Goal: Information Seeking & Learning: Learn about a topic

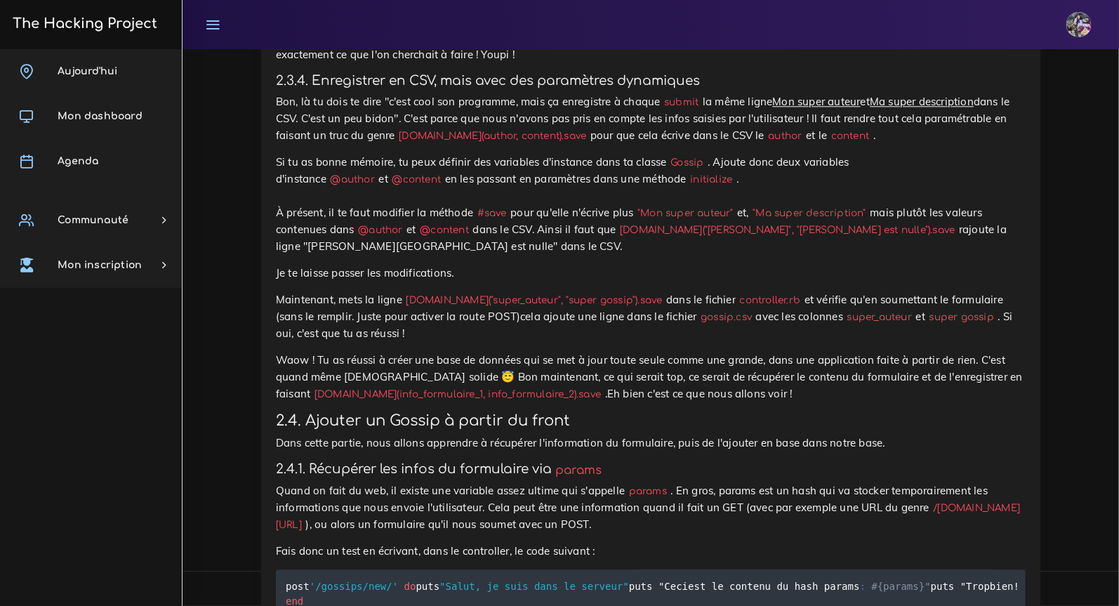
scroll to position [6663, 0]
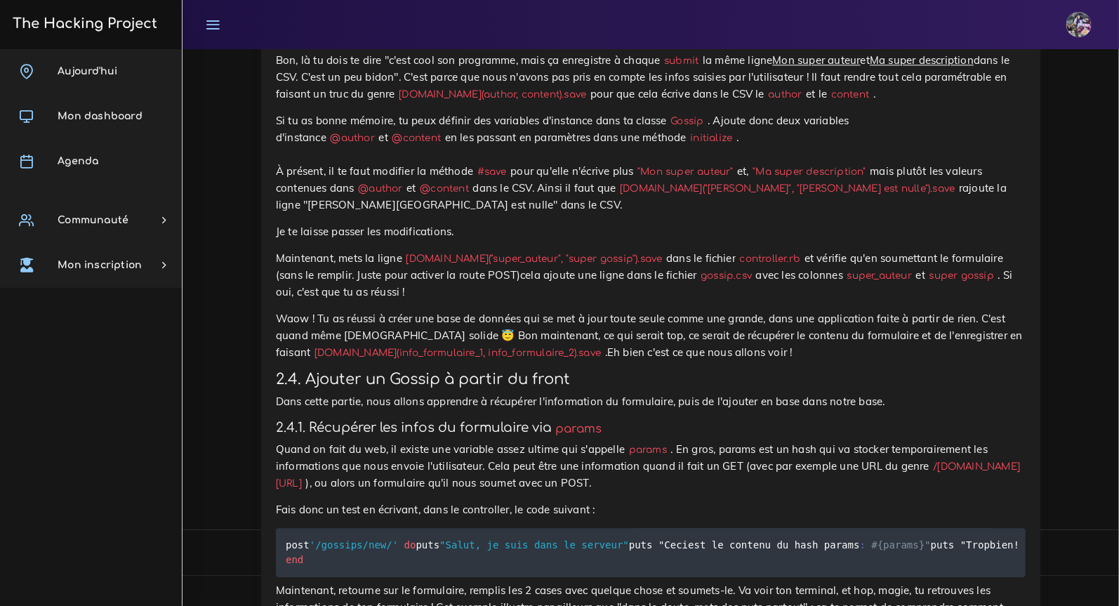
scroll to position [6704, 0]
drag, startPoint x: 279, startPoint y: 157, endPoint x: 498, endPoint y: 215, distance: 227.3
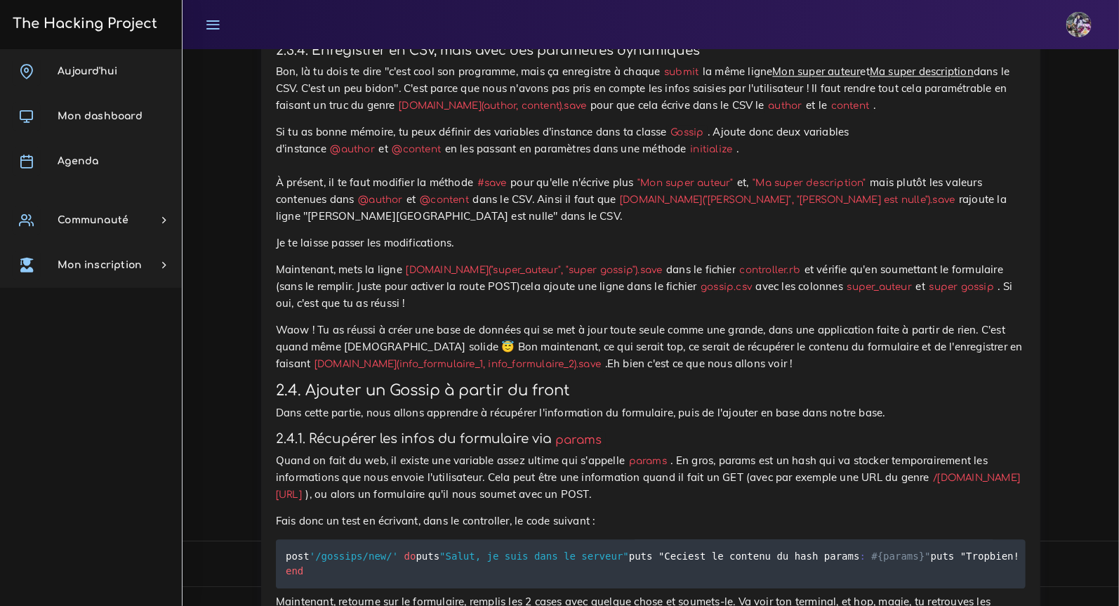
scroll to position [6674, 0]
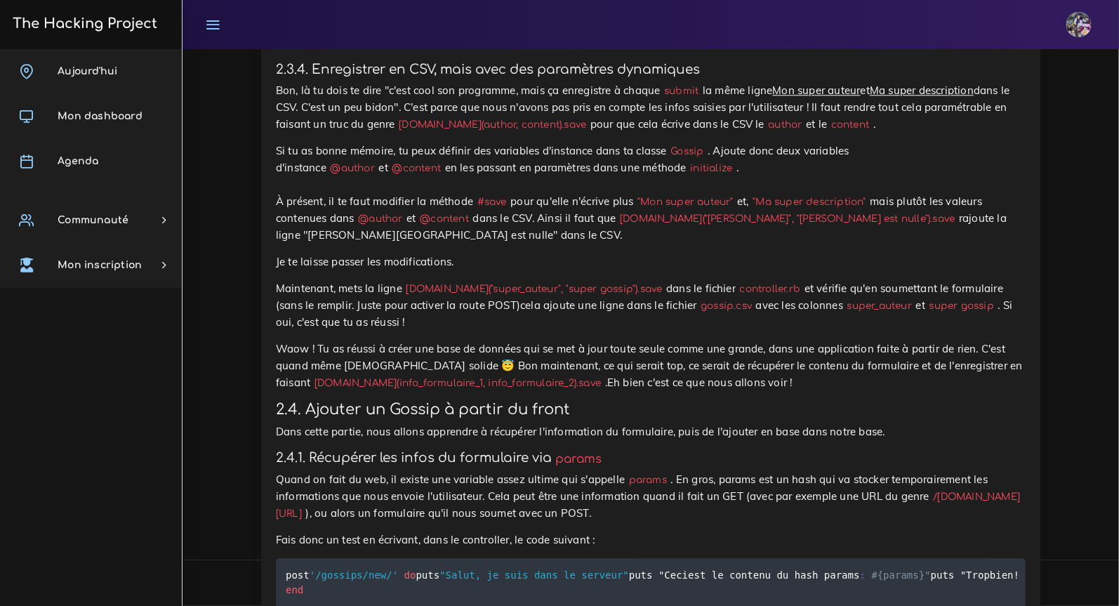
drag, startPoint x: 374, startPoint y: 204, endPoint x: 453, endPoint y: 204, distance: 79.3
copy code "[DOMAIN_NAME]"
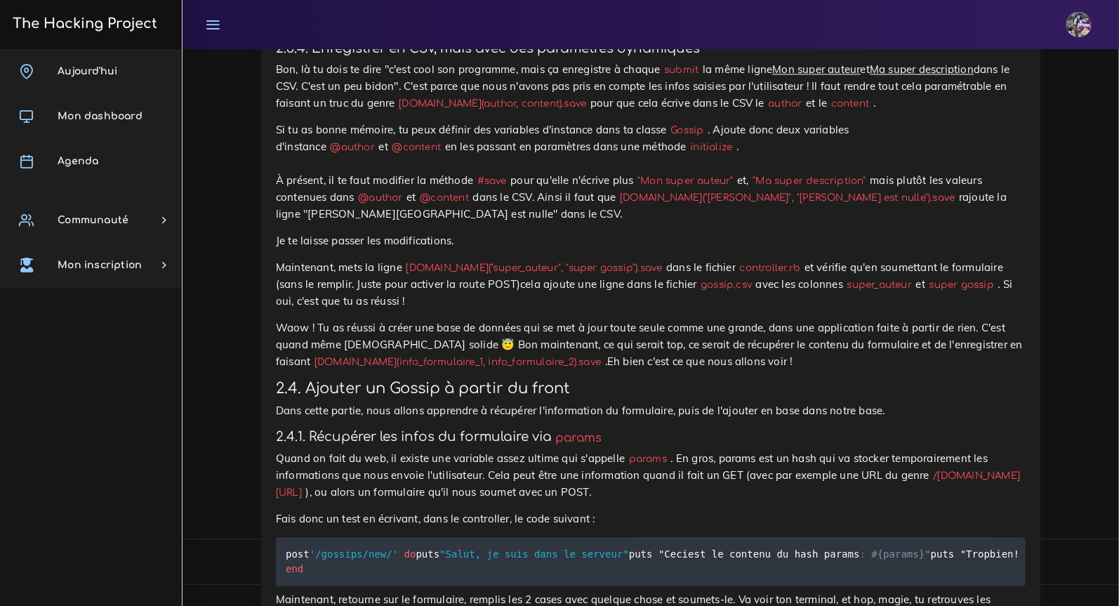
scroll to position [6694, 0]
click at [543, 32] on p "À présent, si tu soumets le formulaire, cela devrait ajouter à nouveau la ligne…" at bounding box center [651, 15] width 750 height 34
click at [795, 32] on p "À présent, si tu soumets le formulaire, cela devrait ajouter à nouveau la ligne…" at bounding box center [651, 15] width 750 height 34
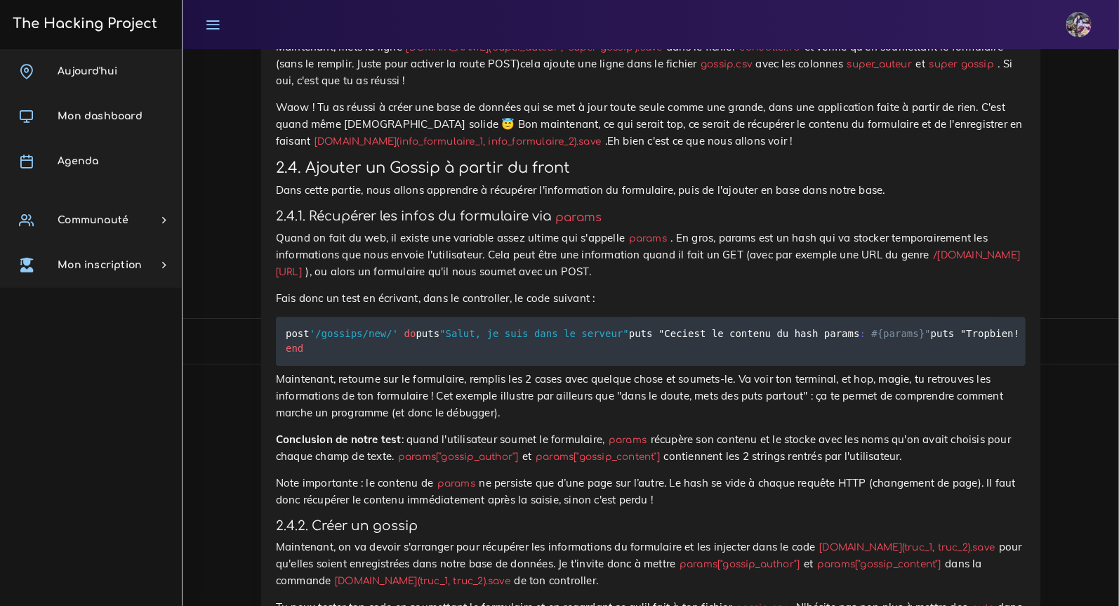
scroll to position [6928, 0]
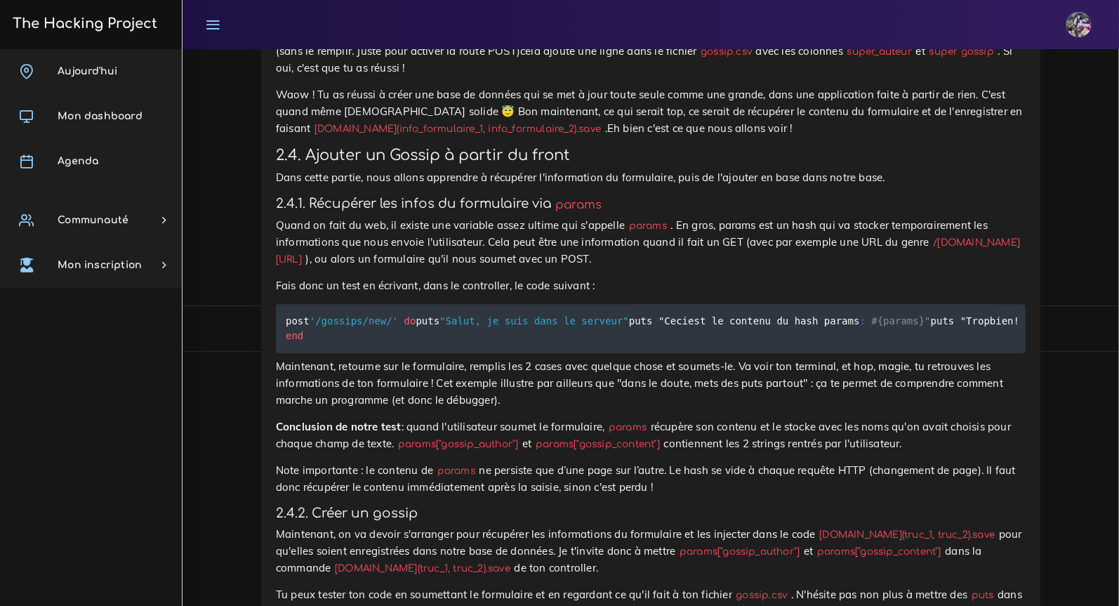
drag, startPoint x: 275, startPoint y: 161, endPoint x: 699, endPoint y: 180, distance: 424.4
drag, startPoint x: 278, startPoint y: 161, endPoint x: 712, endPoint y: 161, distance: 434.5
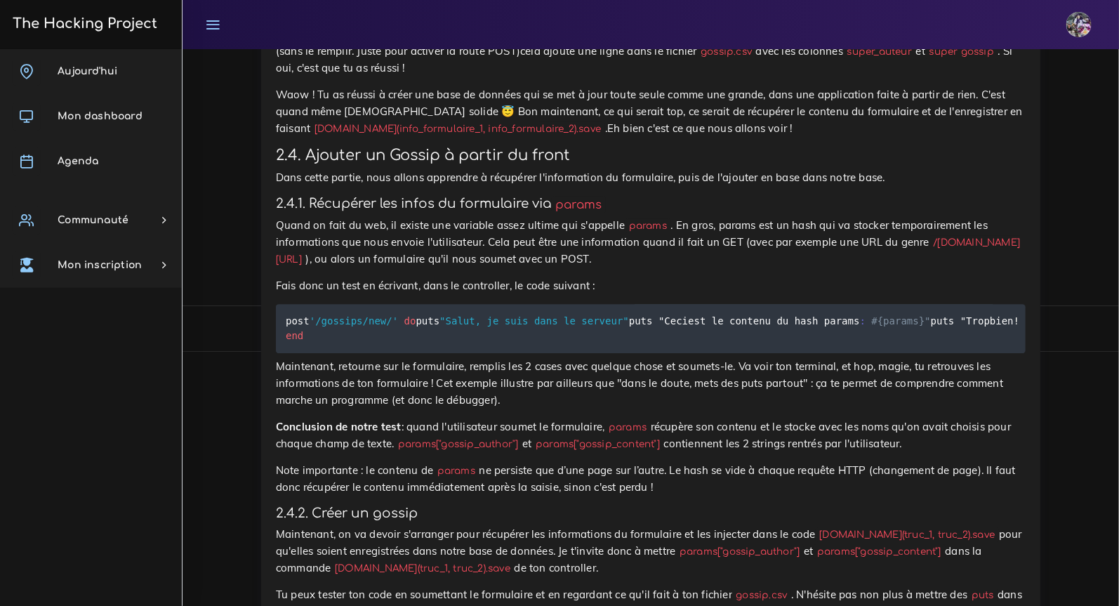
copy p "Si tu as bonne mémoire, tu peux définir des variables d'instance dans ta classe…"
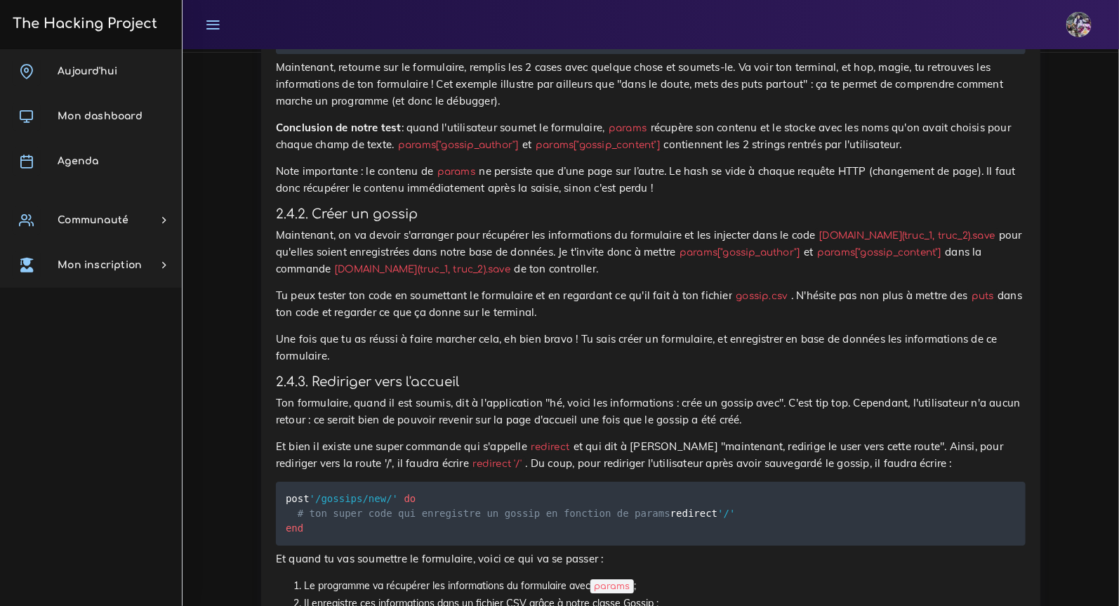
scroll to position [7251, 0]
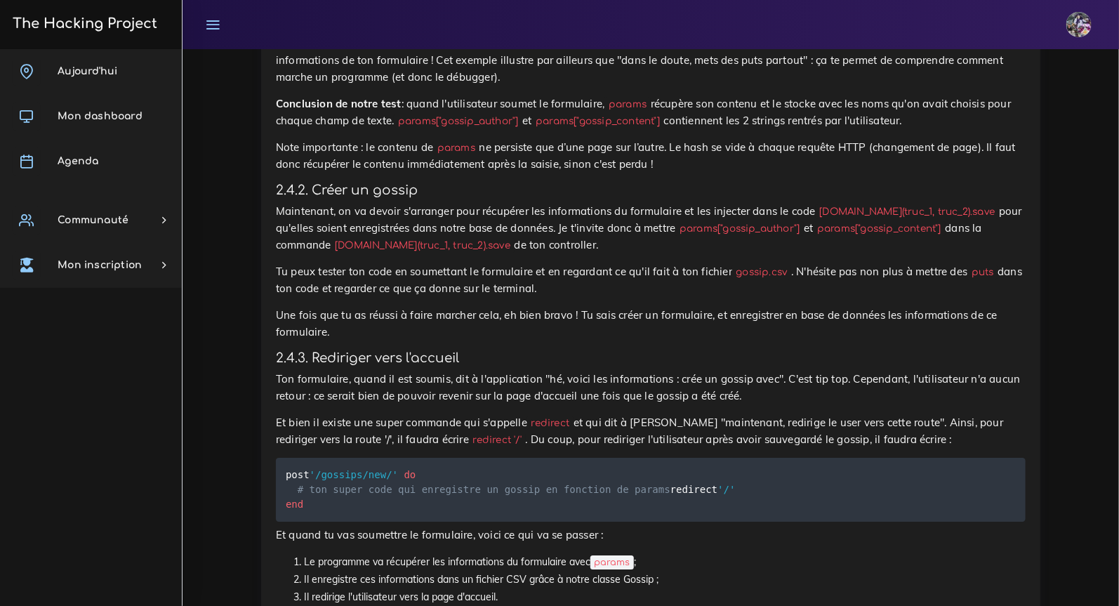
click at [397, 30] on pre "post '/gossips/new/' do puts "Salut, je suis dans le serveur" puts " Ceci est l…" at bounding box center [651, 5] width 750 height 49
drag, startPoint x: 284, startPoint y: 263, endPoint x: 718, endPoint y: 350, distance: 443.1
click at [722, 30] on pre "post '/gossips/new/' do puts "Salut, je suis dans le serveur" puts " Ceci est l…" at bounding box center [651, 5] width 750 height 49
copy code "post '/gossips/new/' do puts "Salut, je suis dans le serveur" puts " Ceci est l…"
click at [449, 86] on p "Maintenant, retourne sur le formulaire, remplis les 2 cases avec quelque chose …" at bounding box center [651, 60] width 750 height 51
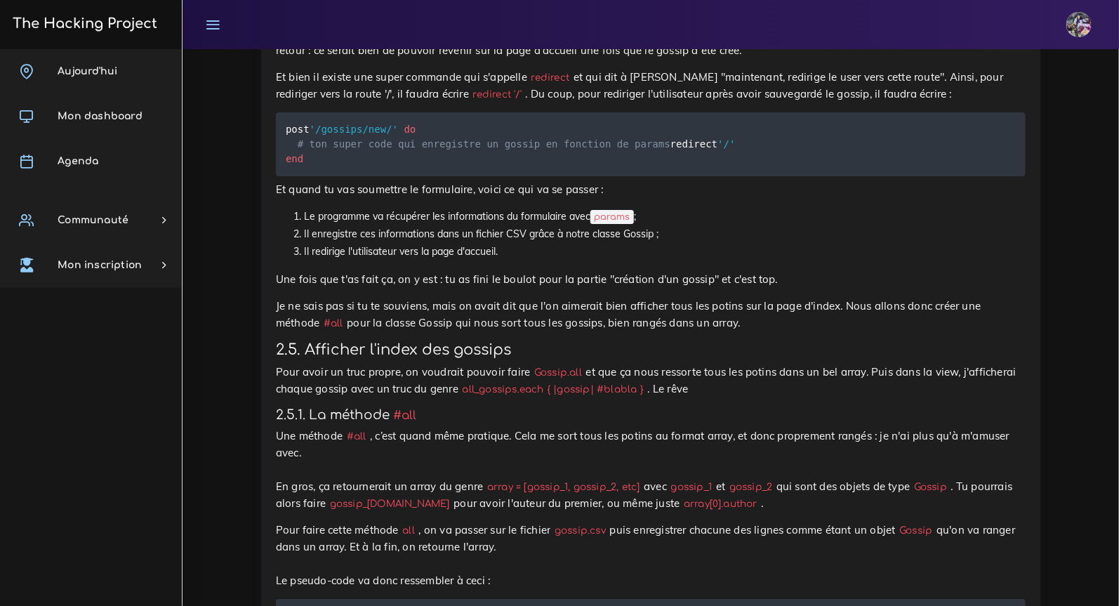
scroll to position [7599, 0]
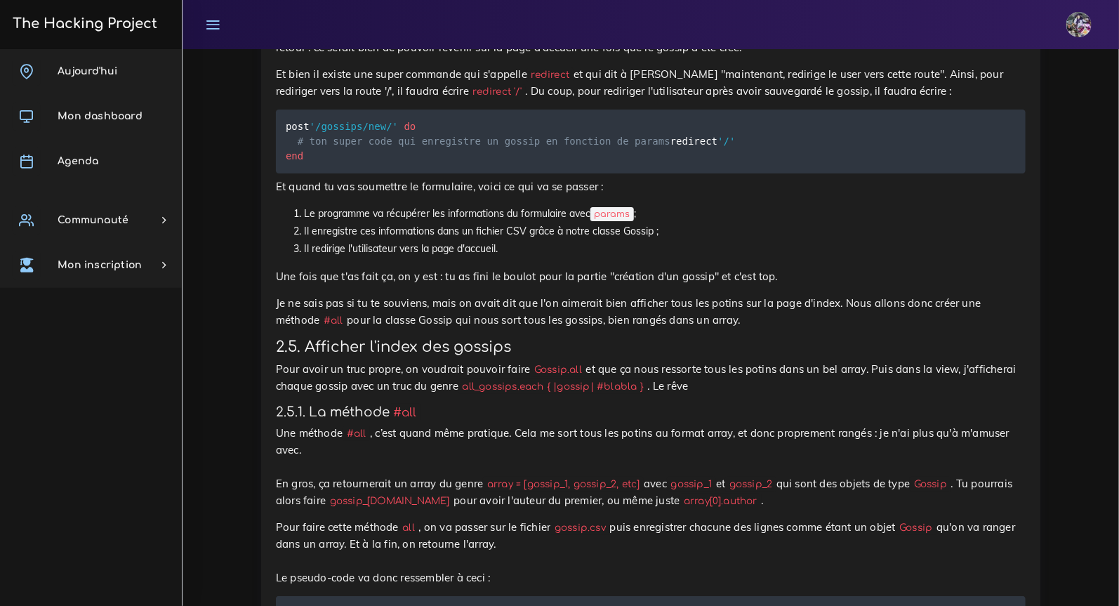
drag, startPoint x: 282, startPoint y: 218, endPoint x: 580, endPoint y: 258, distance: 300.2
copy p "Maintenant, on va devoir s'arranger pour récupérer les informations du formulai…"
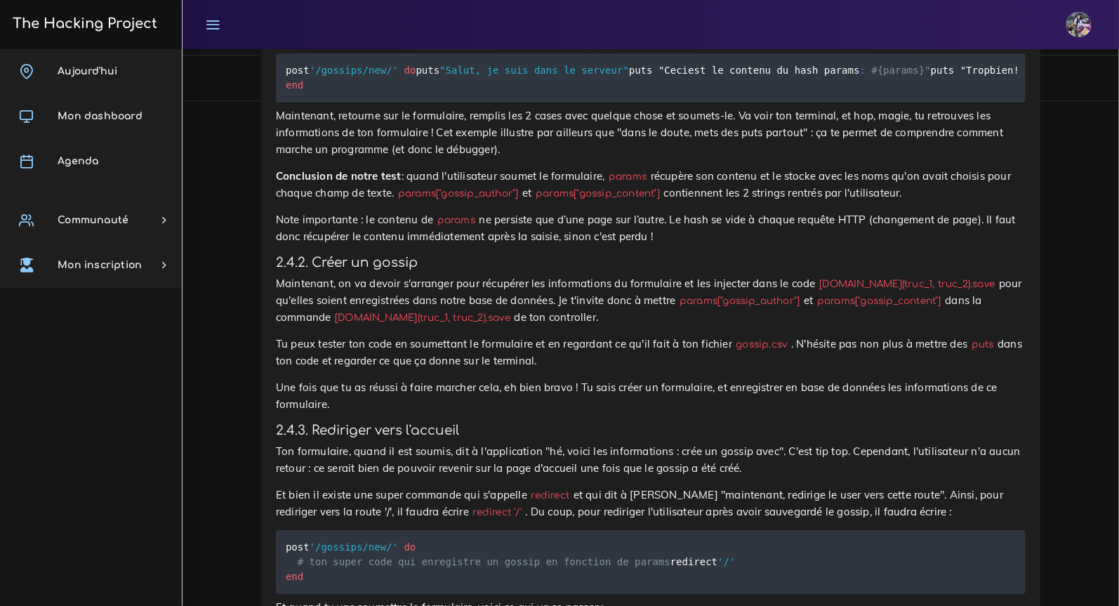
scroll to position [7202, 0]
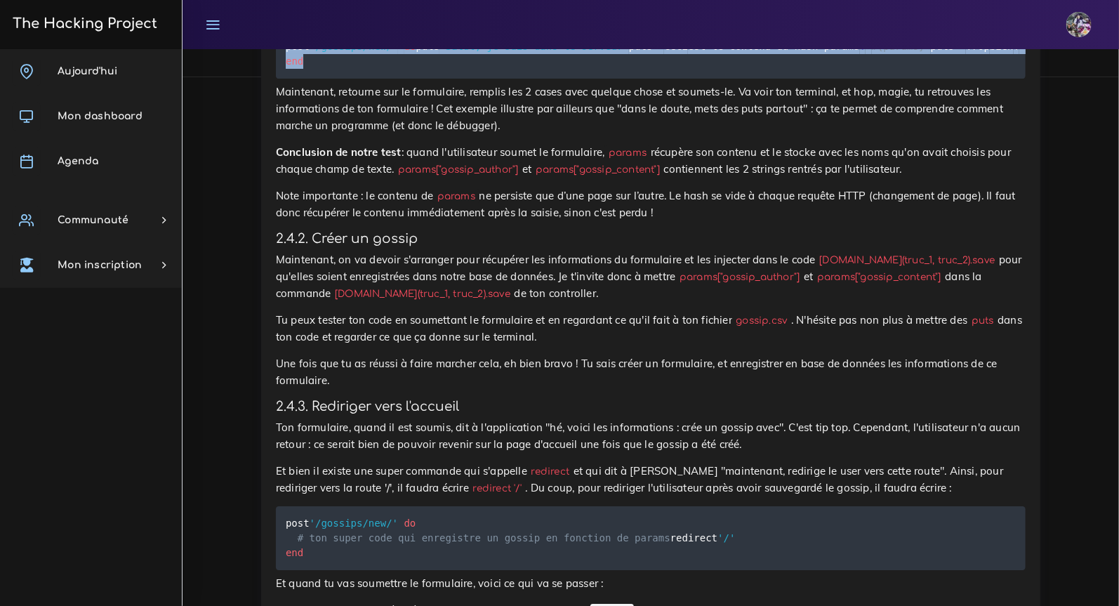
drag, startPoint x: 284, startPoint y: 312, endPoint x: 358, endPoint y: 410, distance: 122.8
click at [359, 79] on pre "post '/gossips/new/' do puts "Salut, je suis dans le serveur" puts " Ceci est l…" at bounding box center [651, 53] width 750 height 49
copy code "post '/gossips/new/' do puts "Salut, je suis dans le serveur" puts " Ceci est l…"
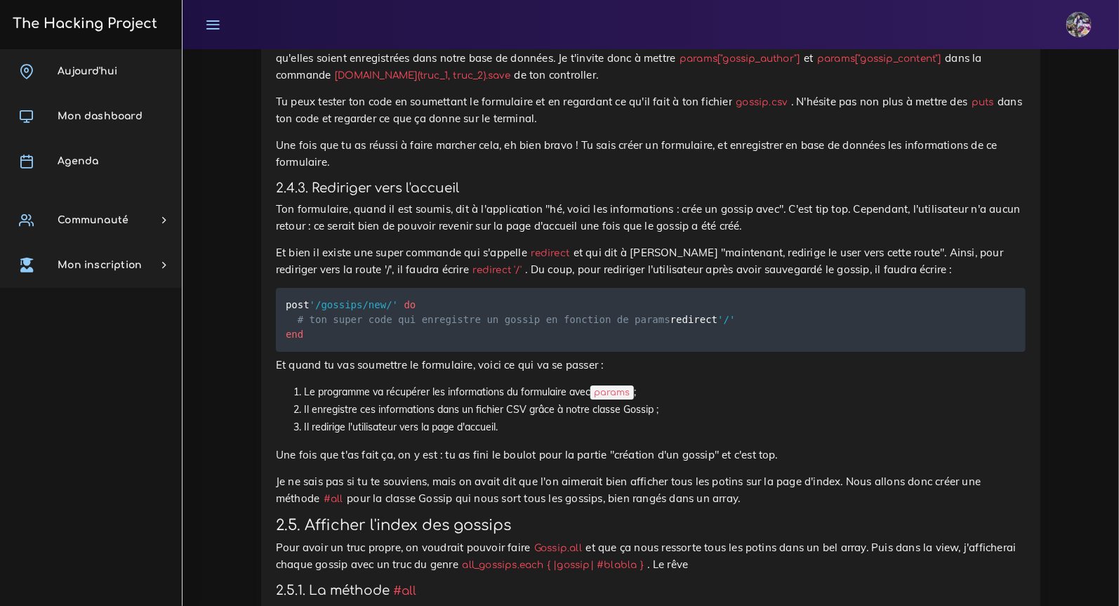
scroll to position [7421, 0]
click at [565, 83] on p "Maintenant, on va devoir s'arranger pour récupérer les informations du formulai…" at bounding box center [651, 57] width 750 height 51
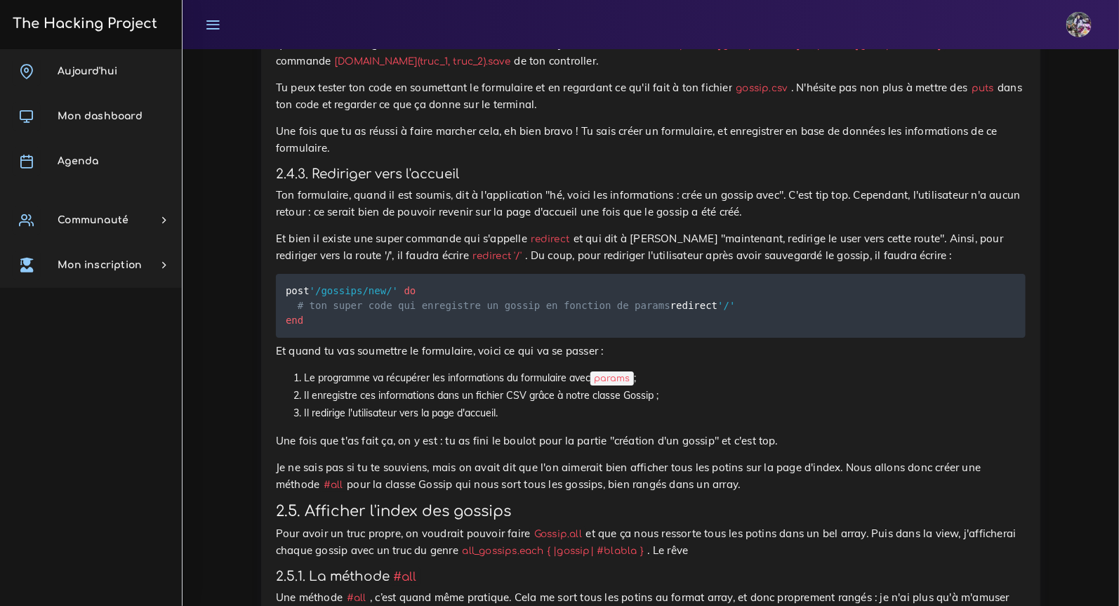
scroll to position [7452, 0]
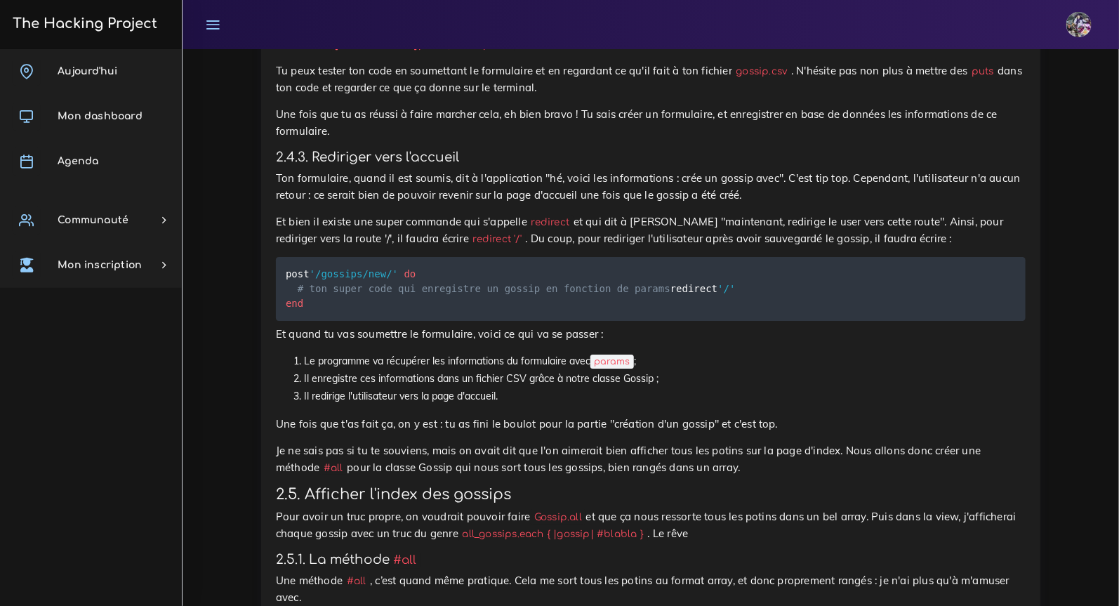
drag, startPoint x: 345, startPoint y: 401, endPoint x: 415, endPoint y: 406, distance: 69.6
click at [415, 52] on code "[DOMAIN_NAME](truc_1, truc_2).save" at bounding box center [422, 44] width 183 height 15
click at [428, 52] on code "[DOMAIN_NAME](truc_1, truc_2).save" at bounding box center [422, 44] width 183 height 15
click at [576, 53] on p "Maintenant, on va devoir s'arranger pour récupérer les informations du formulai…" at bounding box center [651, 27] width 750 height 51
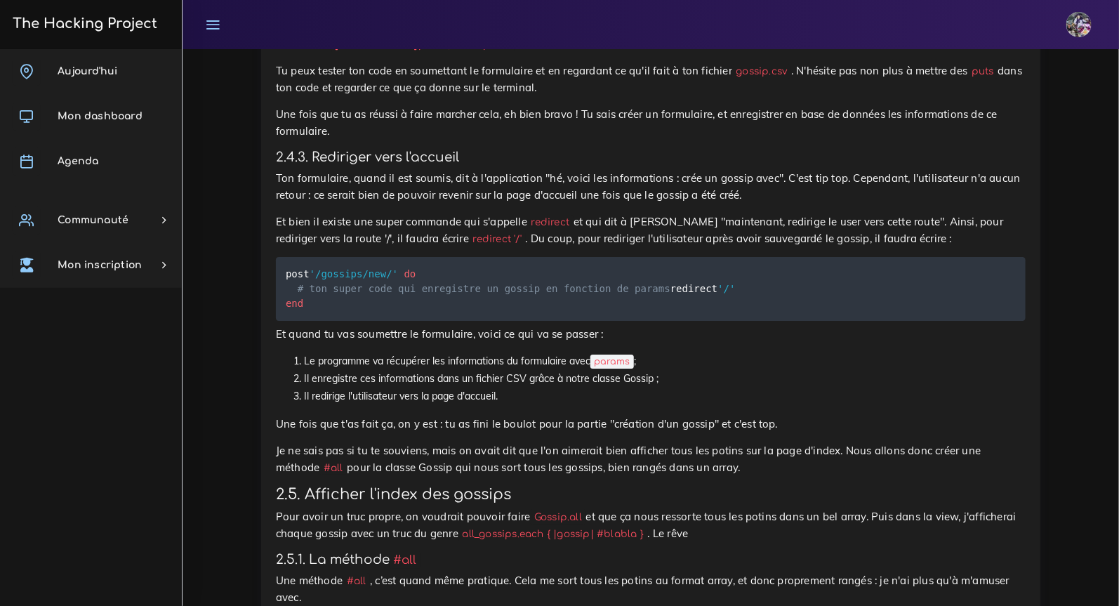
click at [576, 53] on p "Maintenant, on va devoir s'arranger pour récupérer les informations du formulai…" at bounding box center [651, 27] width 750 height 51
click at [577, 53] on p "Maintenant, on va devoir s'arranger pour récupérer les informations du formulai…" at bounding box center [651, 27] width 750 height 51
click at [583, 53] on p "Maintenant, on va devoir s'arranger pour récupérer les informations du formulai…" at bounding box center [651, 27] width 750 height 51
click at [585, 53] on p "Maintenant, on va devoir s'arranger pour récupérer les informations du formulai…" at bounding box center [651, 27] width 750 height 51
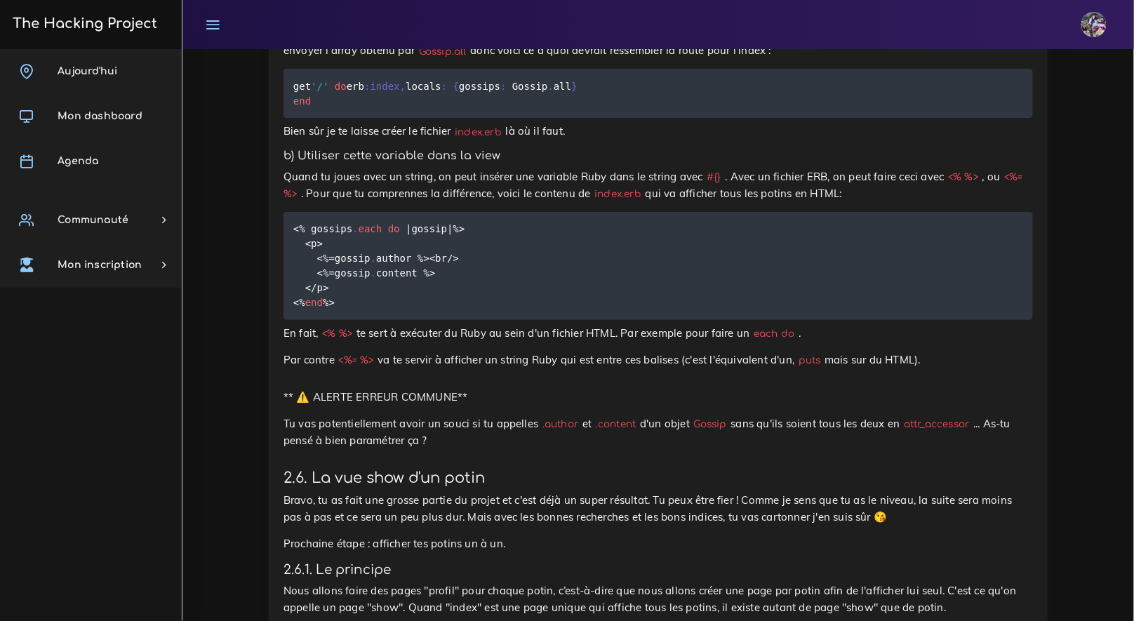
scroll to position [8516, 0]
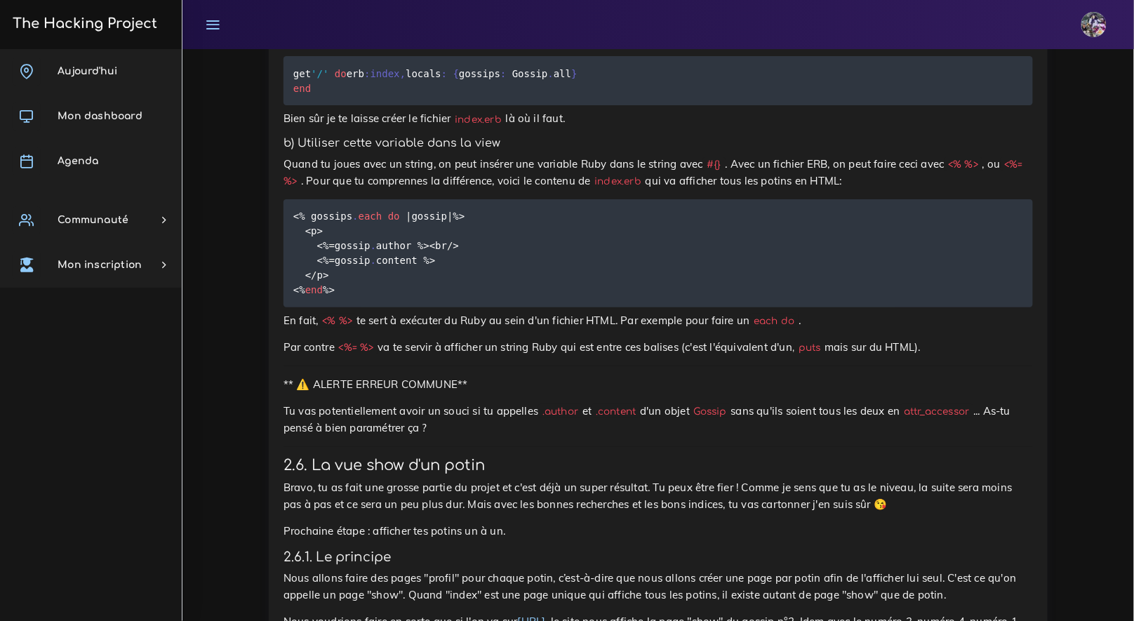
drag, startPoint x: 601, startPoint y: 321, endPoint x: 309, endPoint y: 281, distance: 294.6
drag, startPoint x: 299, startPoint y: 265, endPoint x: 366, endPoint y: 358, distance: 114.2
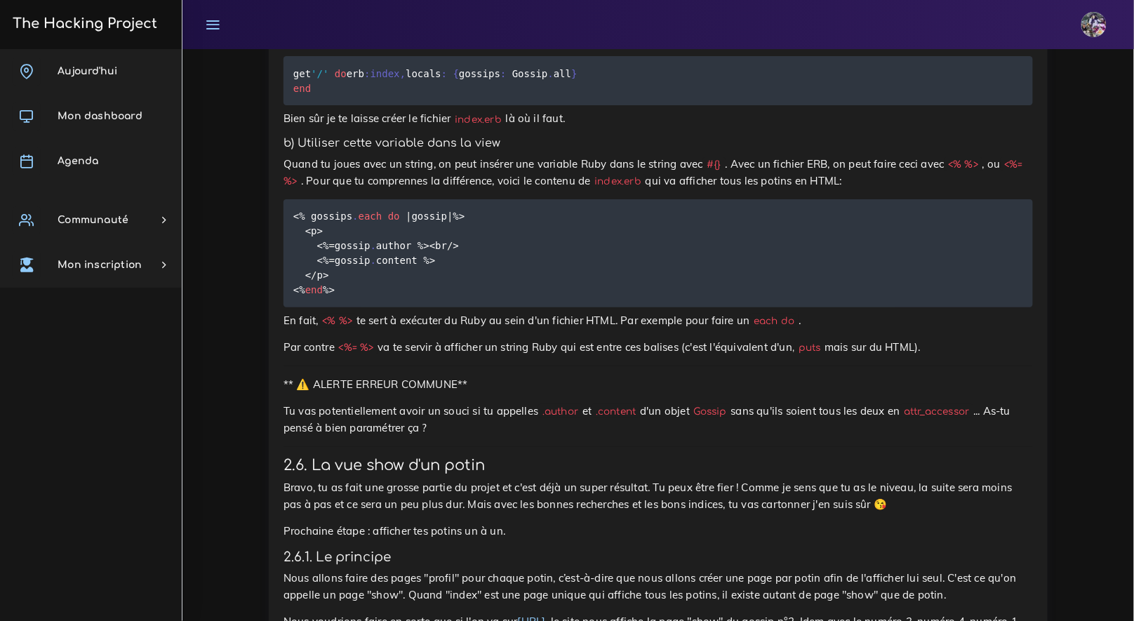
drag, startPoint x: 293, startPoint y: 262, endPoint x: 347, endPoint y: 355, distance: 107.5
copy code "def self . all all_gossips = [ ] CSV . read ( "./db/gossip.csv" ) . each do | c…"
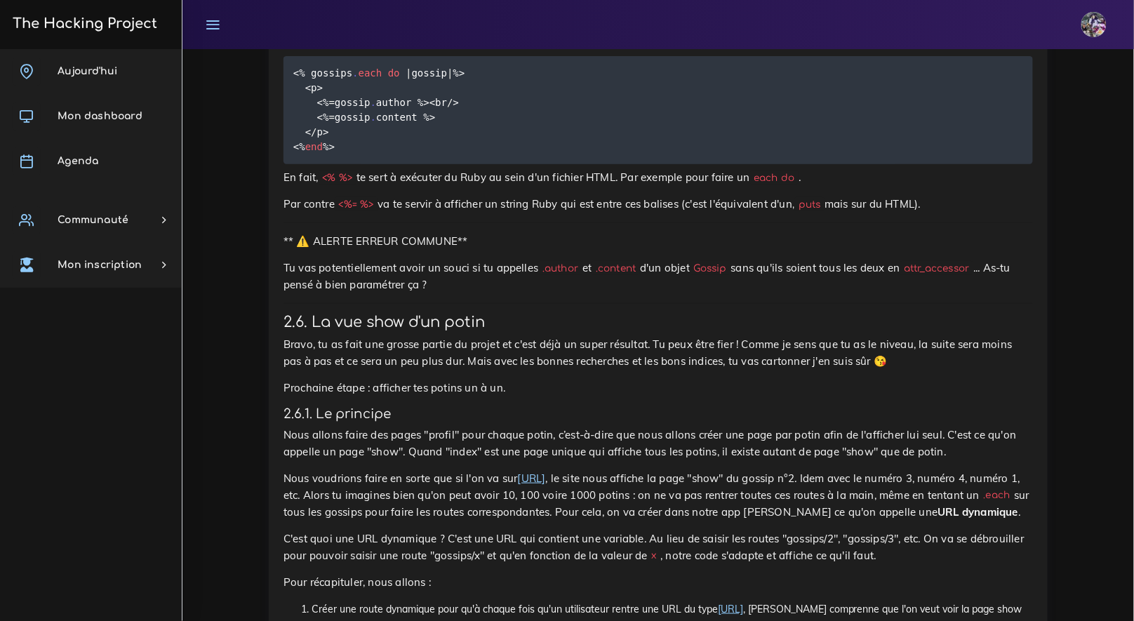
scroll to position [8667, 0]
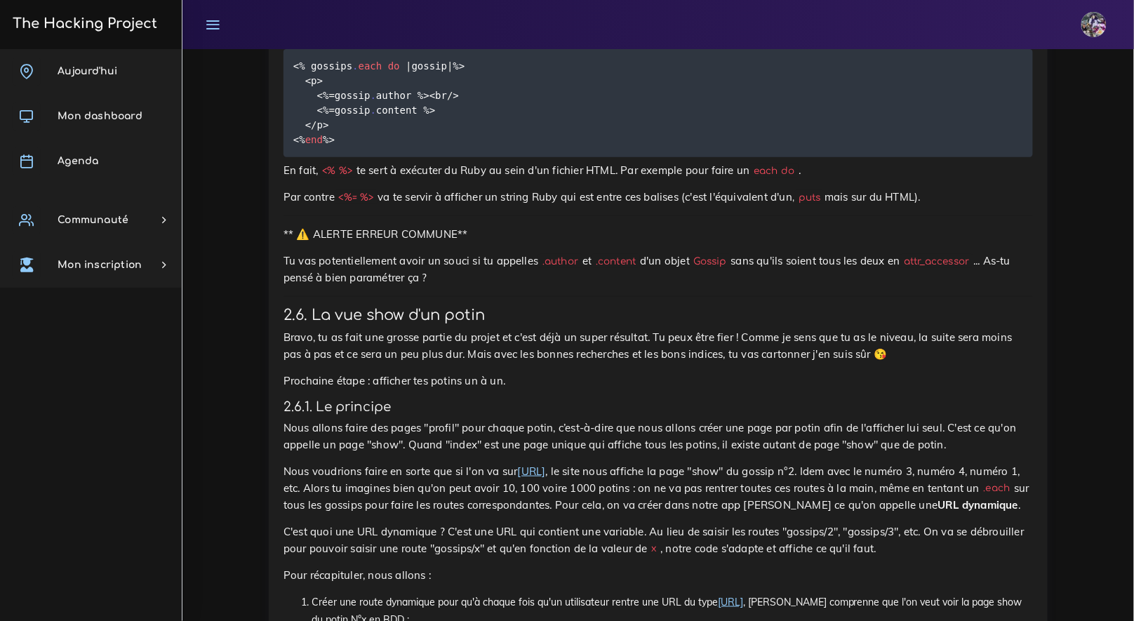
drag, startPoint x: 294, startPoint y: 417, endPoint x: 372, endPoint y: 456, distance: 87.0
copy code "get '/' do erb :index , locals : { gossips : Gossip . all } end"
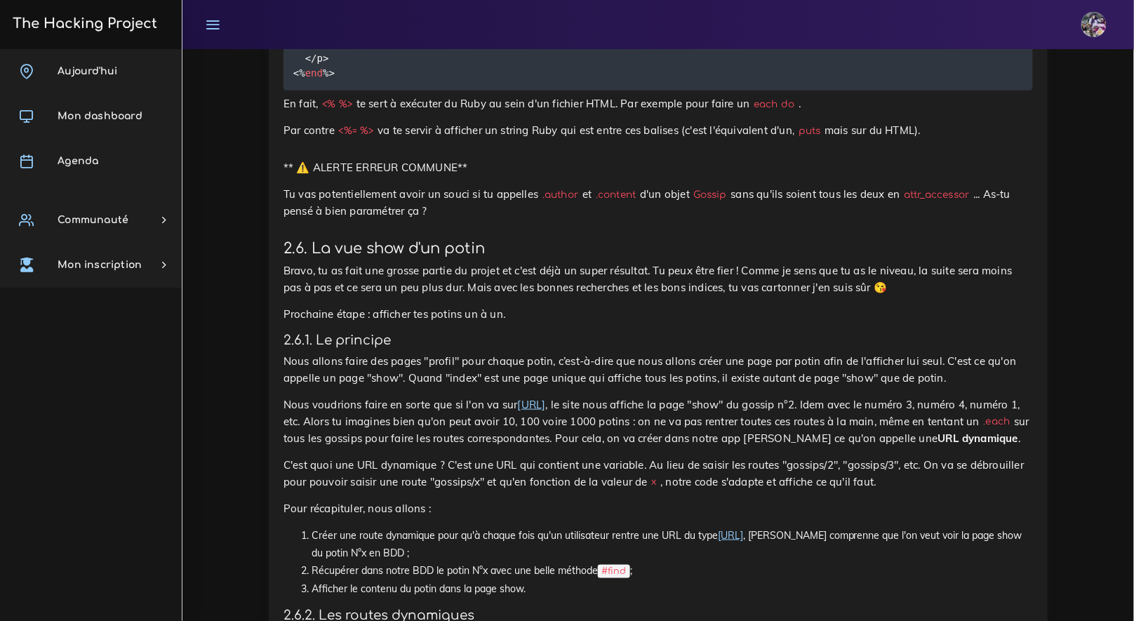
scroll to position [8735, 0]
drag, startPoint x: 299, startPoint y: 348, endPoint x: 369, endPoint y: 381, distance: 76.9
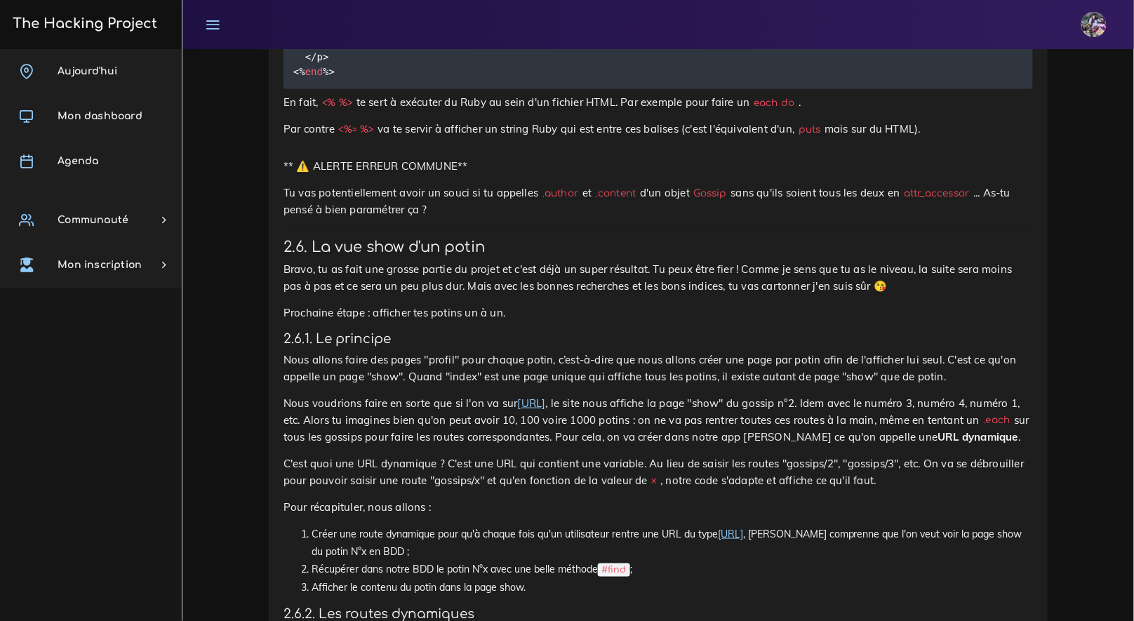
drag, startPoint x: 369, startPoint y: 380, endPoint x: 273, endPoint y: 337, distance: 104.9
drag, startPoint x: 297, startPoint y: 345, endPoint x: 319, endPoint y: 390, distance: 50.2
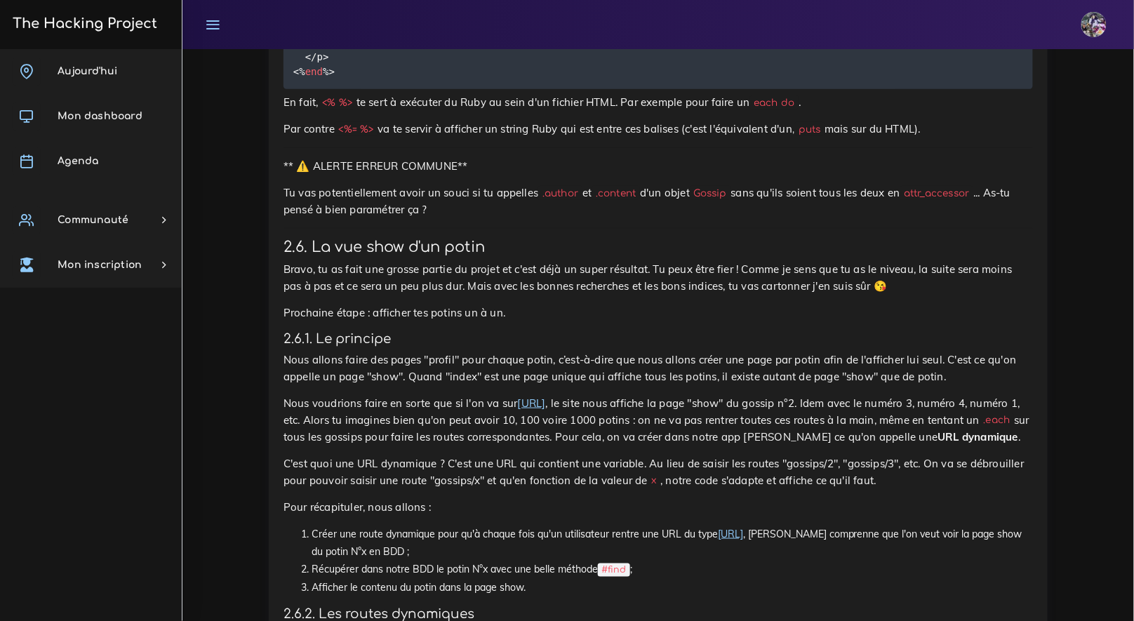
copy code "get '/' do erb :index , locals : { gossips : Gossip . all } end"
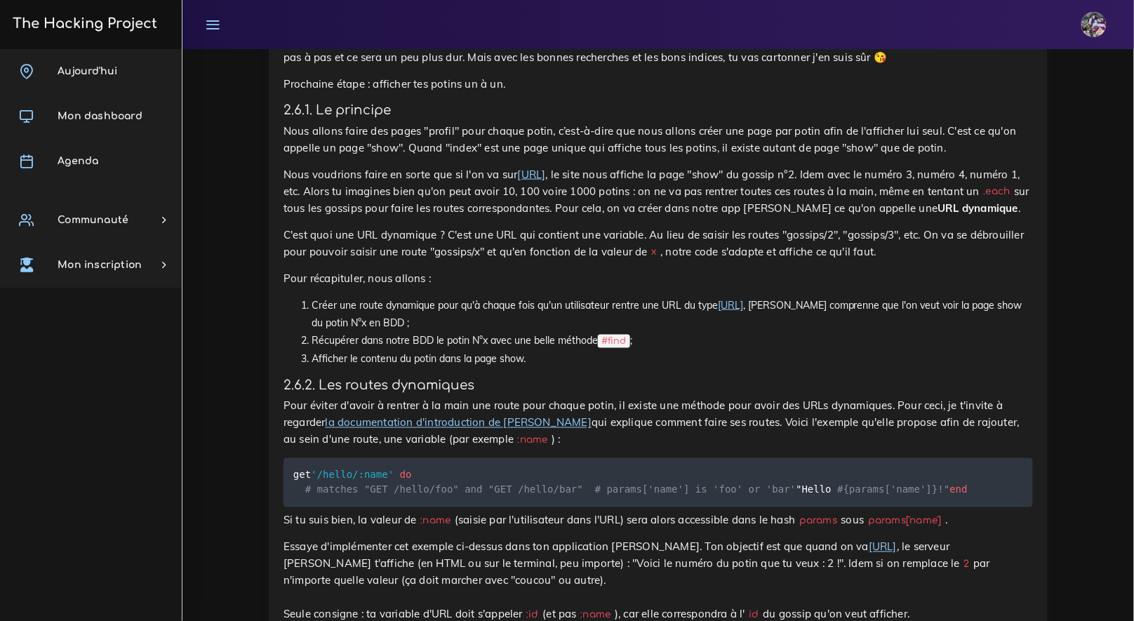
scroll to position [8989, 0]
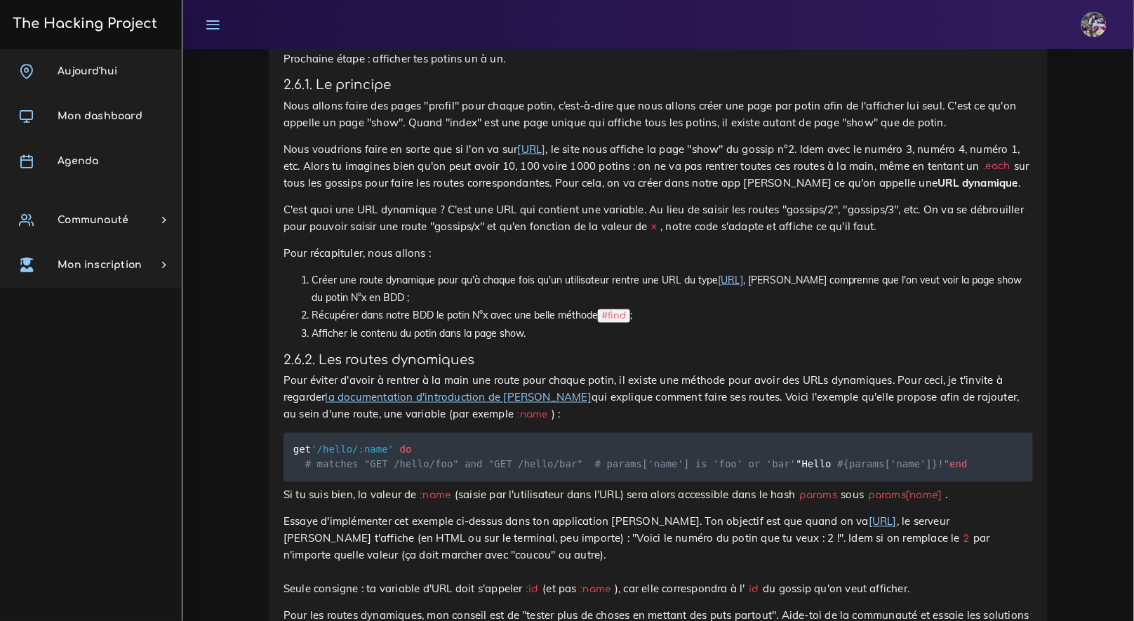
drag, startPoint x: 293, startPoint y: 247, endPoint x: 351, endPoint y: 330, distance: 100.9
copy code "<% gossips . each do | gossip | %> <p> <% = gossip . author %><br / > <% = goss…"
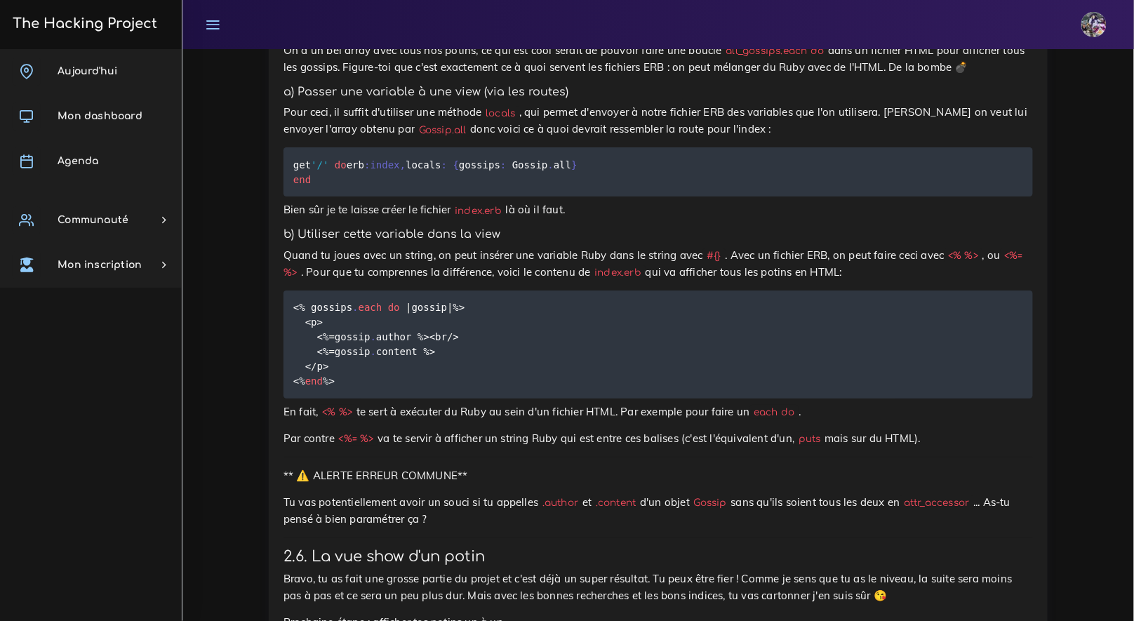
scroll to position [8514, 0]
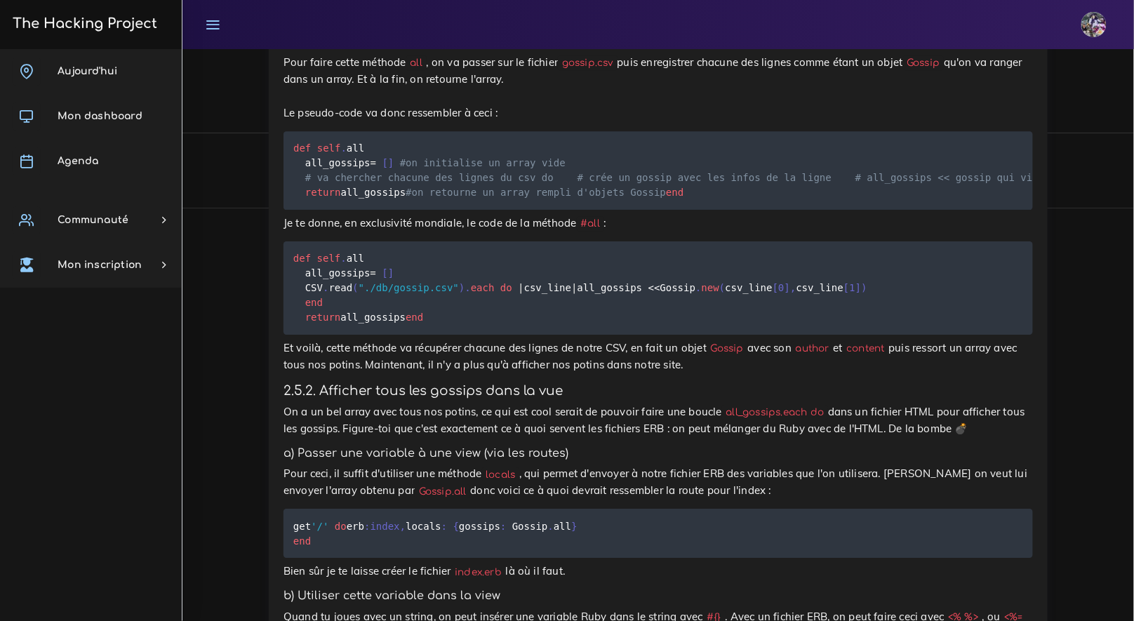
scroll to position [8066, 0]
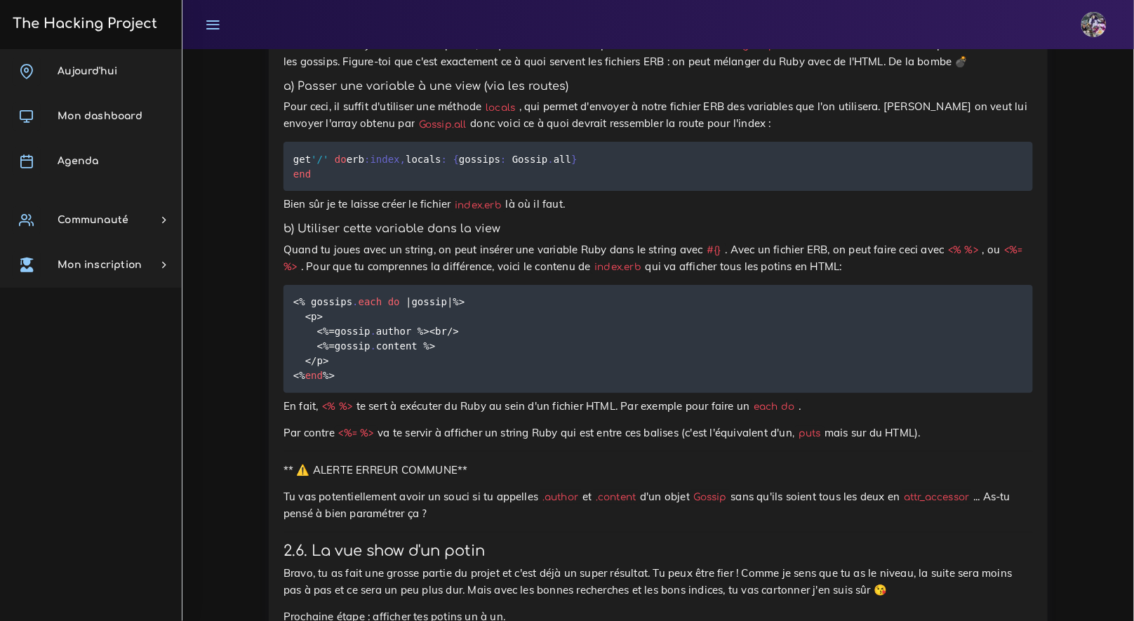
scroll to position [8430, 0]
drag, startPoint x: 469, startPoint y: 326, endPoint x: 605, endPoint y: 321, distance: 136.2
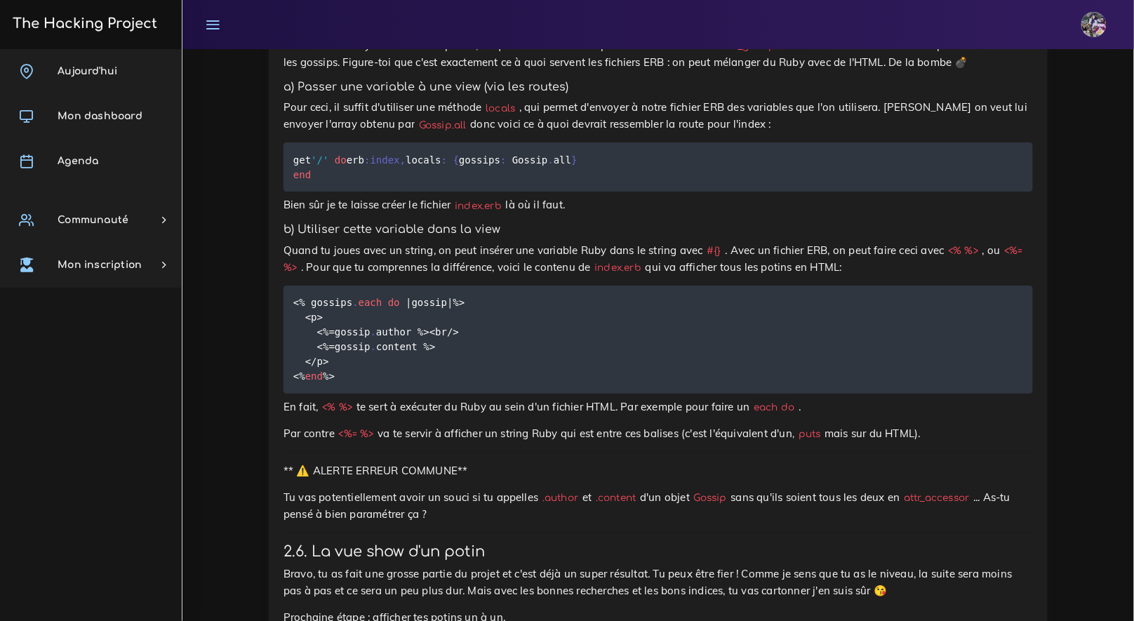
click at [465, 32] on h4 "2.5.2. Afficher tous les gossips dans la vue" at bounding box center [659, 24] width 750 height 15
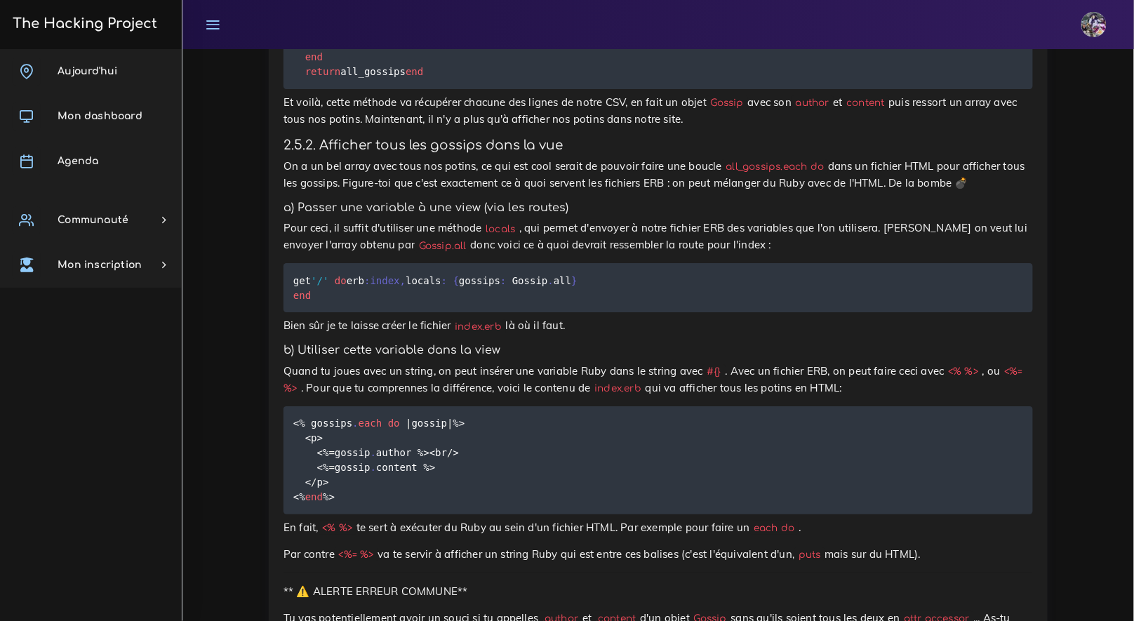
drag, startPoint x: 439, startPoint y: 187, endPoint x: 572, endPoint y: 203, distance: 133.6
drag, startPoint x: 435, startPoint y: 185, endPoint x: 507, endPoint y: 193, distance: 72.1
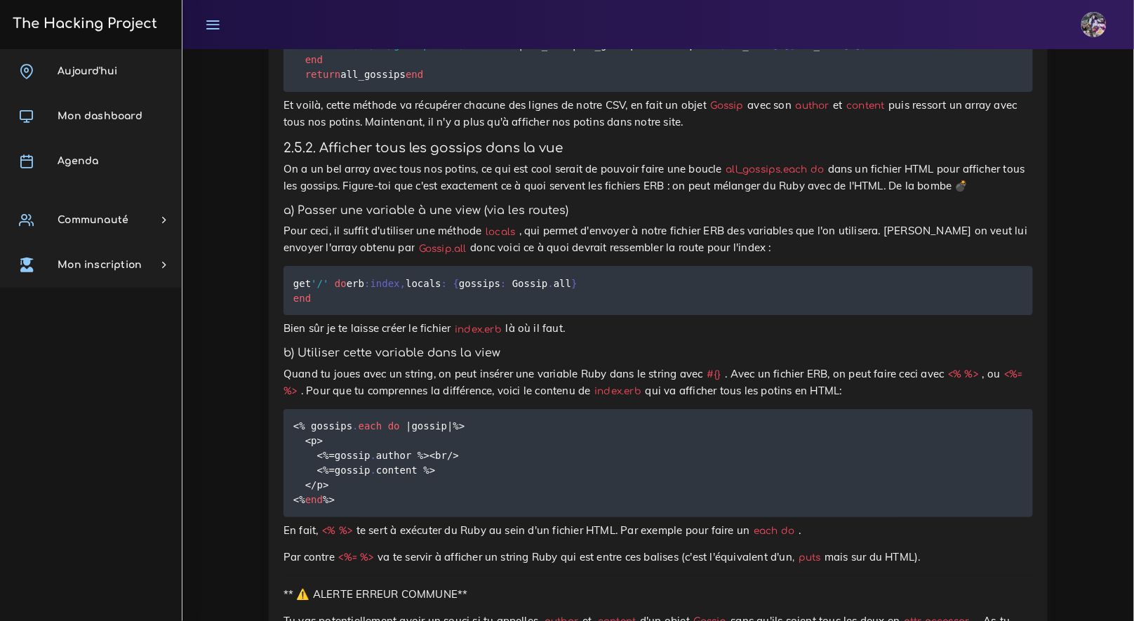
scroll to position [8306, 0]
drag, startPoint x: 286, startPoint y: 186, endPoint x: 424, endPoint y: 184, distance: 137.6
drag, startPoint x: 288, startPoint y: 189, endPoint x: 419, endPoint y: 203, distance: 132.0
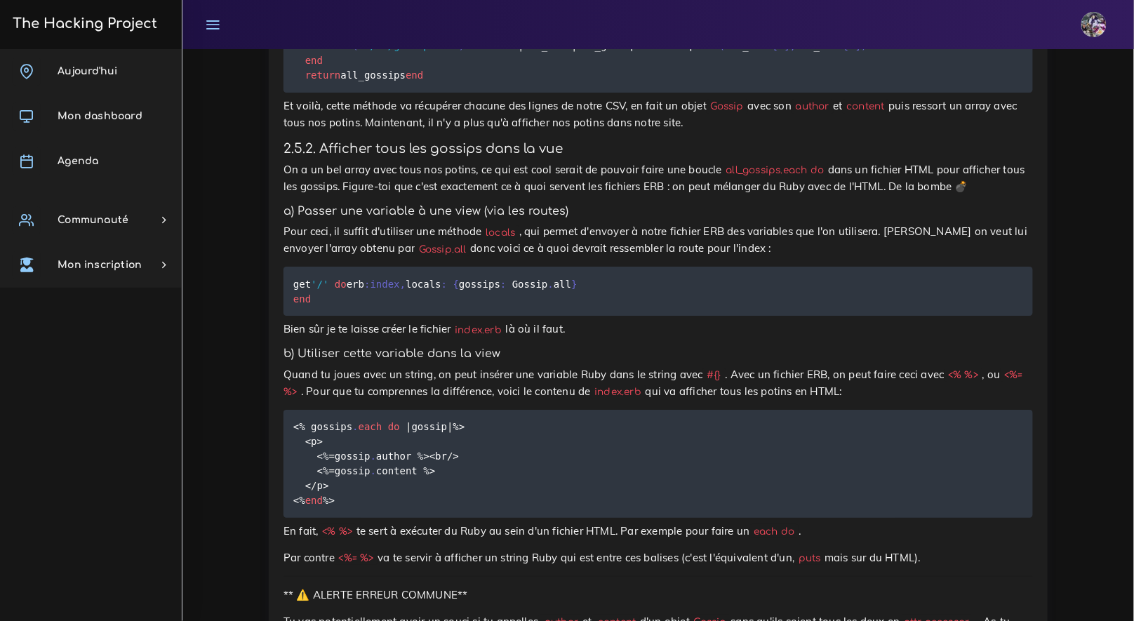
drag, startPoint x: 288, startPoint y: 190, endPoint x: 447, endPoint y: 197, distance: 159.5
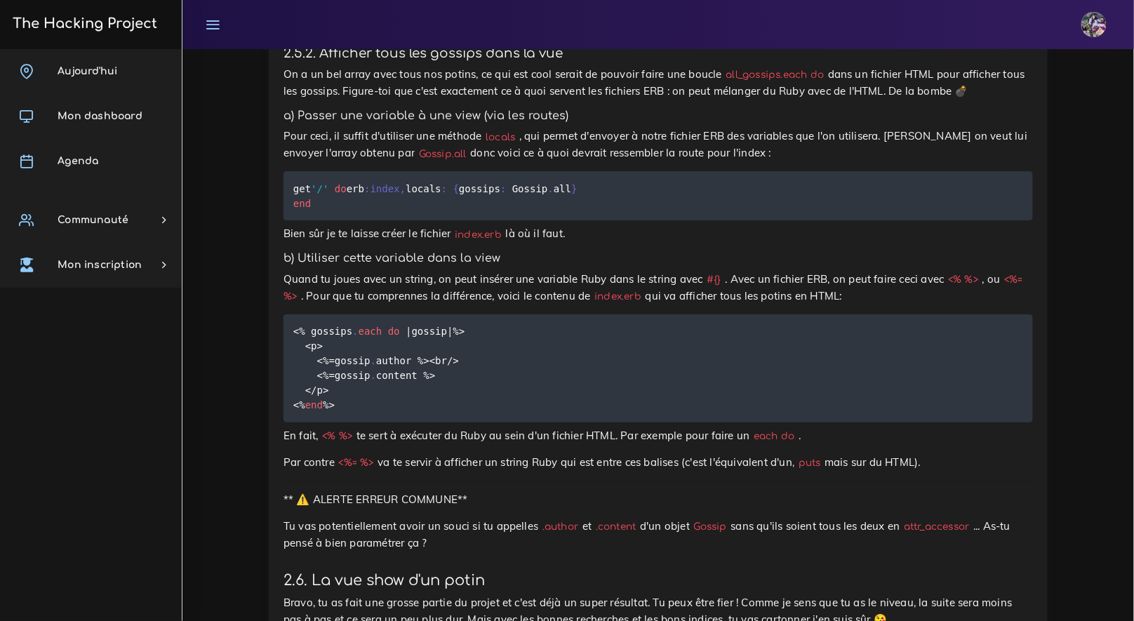
scroll to position [8398, 0]
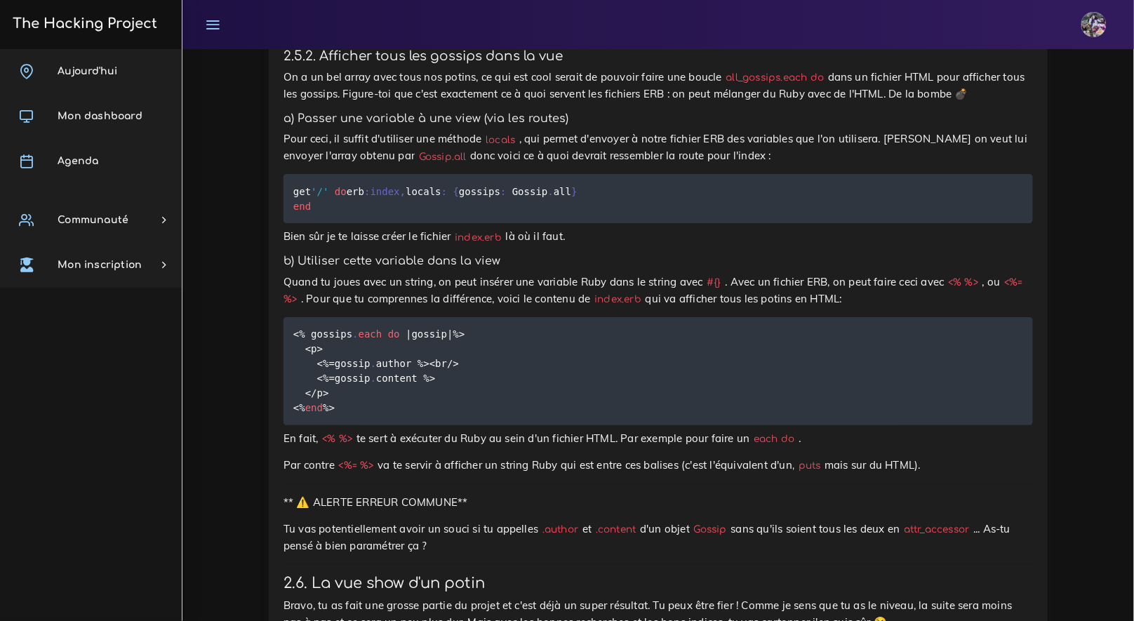
drag, startPoint x: 467, startPoint y: 482, endPoint x: 456, endPoint y: 475, distance: 13.2
drag, startPoint x: 395, startPoint y: 465, endPoint x: 287, endPoint y: 383, distance: 135.8
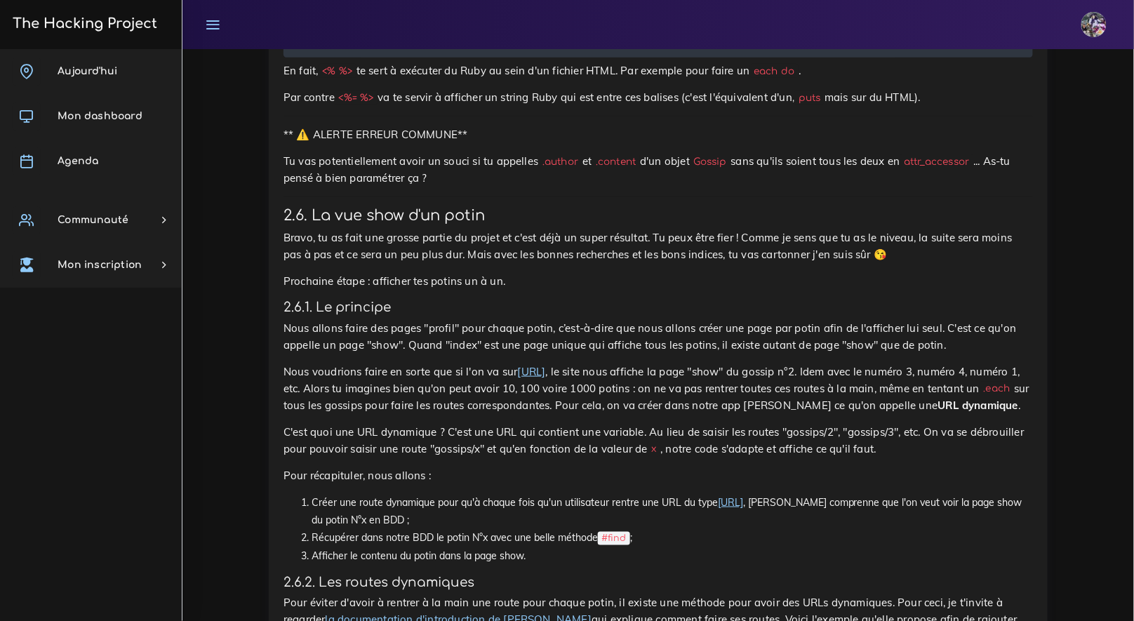
scroll to position [8766, 0]
drag, startPoint x: 290, startPoint y: 314, endPoint x: 382, endPoint y: 355, distance: 100.8
copy code "get '/' do erb :index , locals : { gossips : Gossip . all } end"
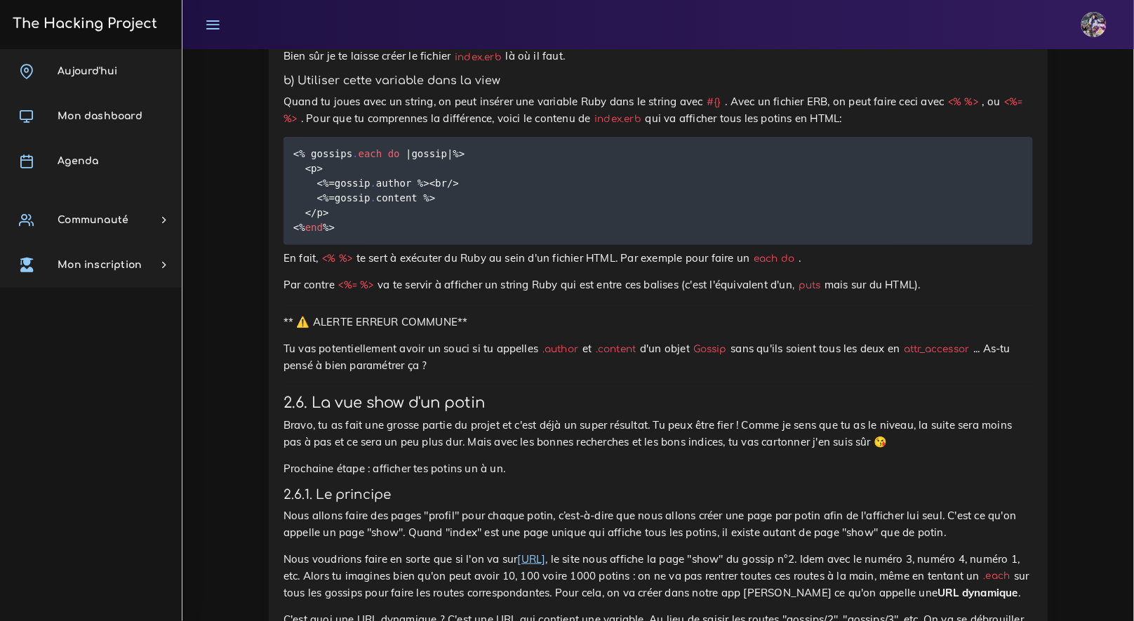
scroll to position [8821, 0]
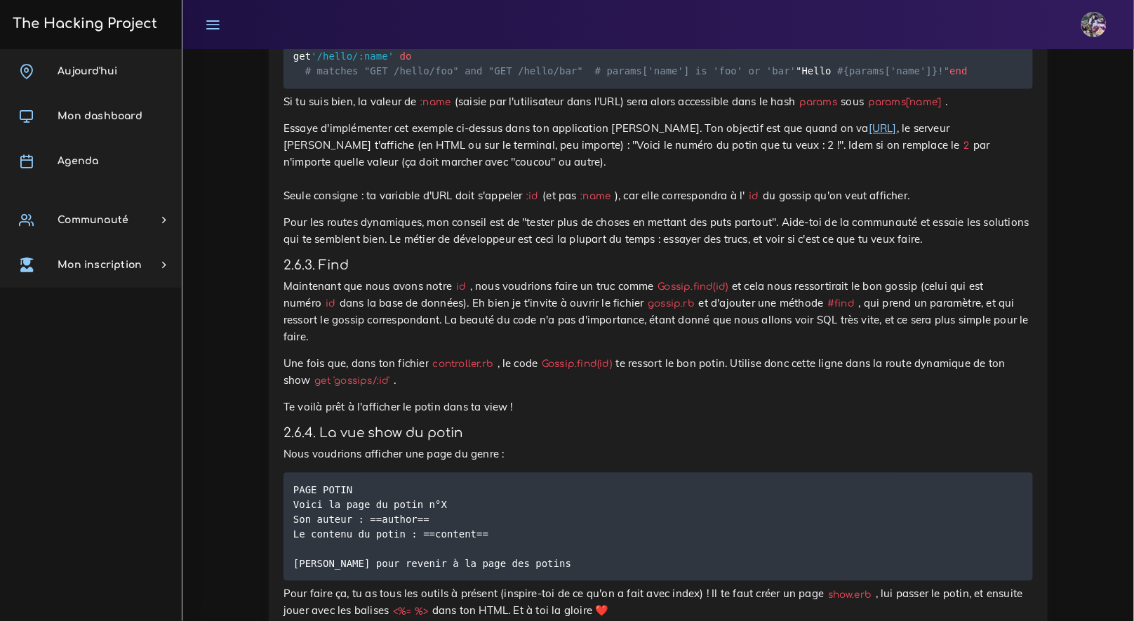
scroll to position [9446, 0]
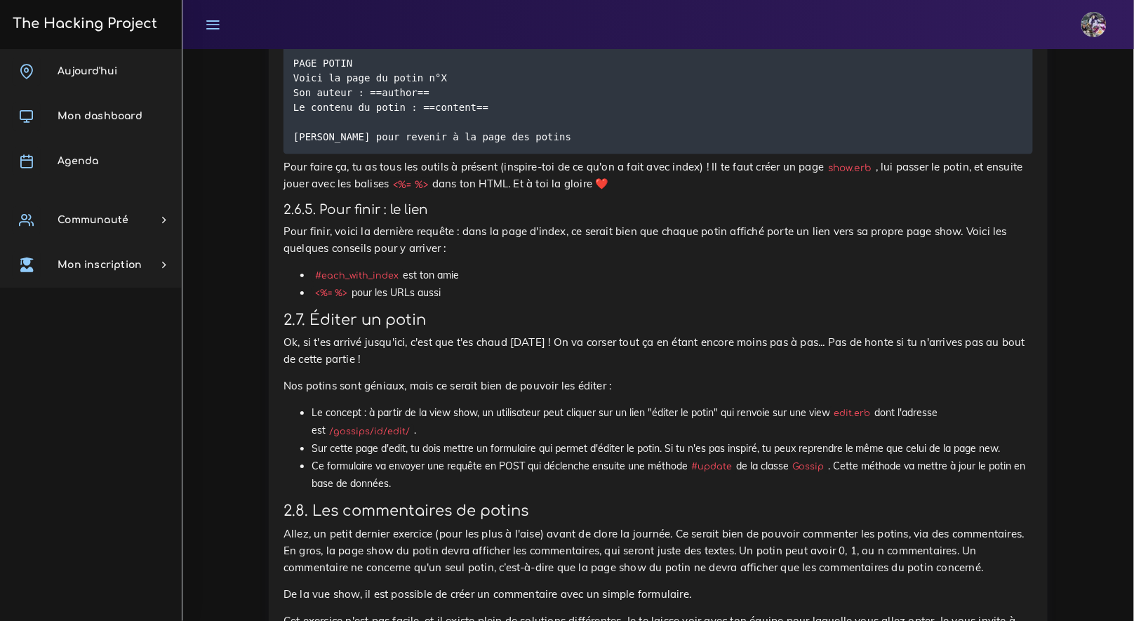
scroll to position [9809, 0]
drag, startPoint x: 282, startPoint y: 65, endPoint x: 912, endPoint y: 384, distance: 705.7
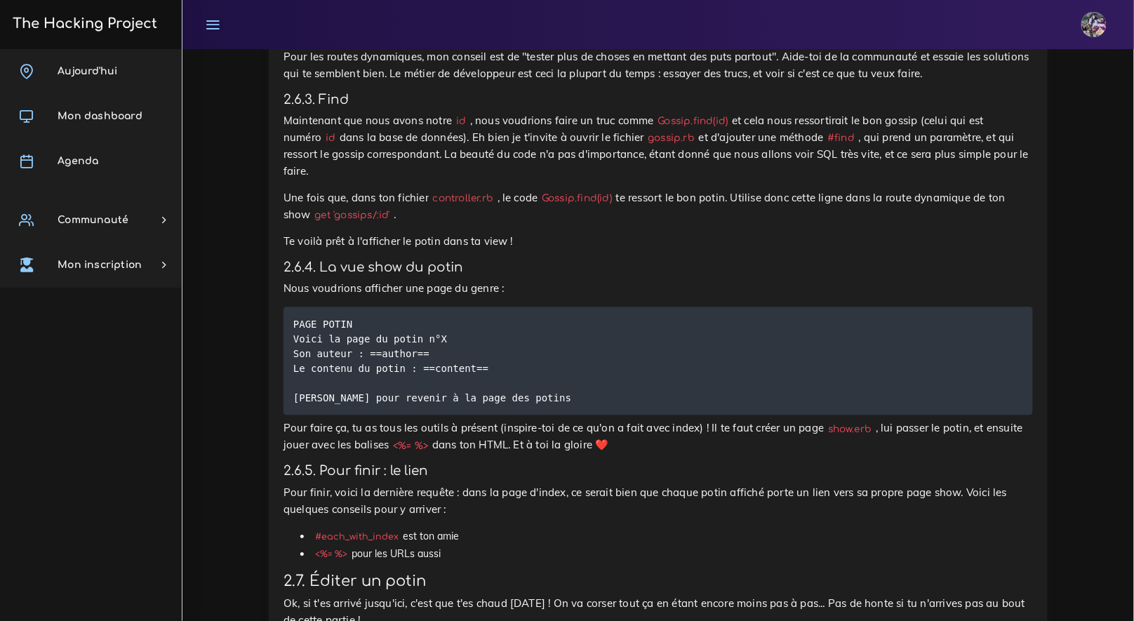
scroll to position [9555, 0]
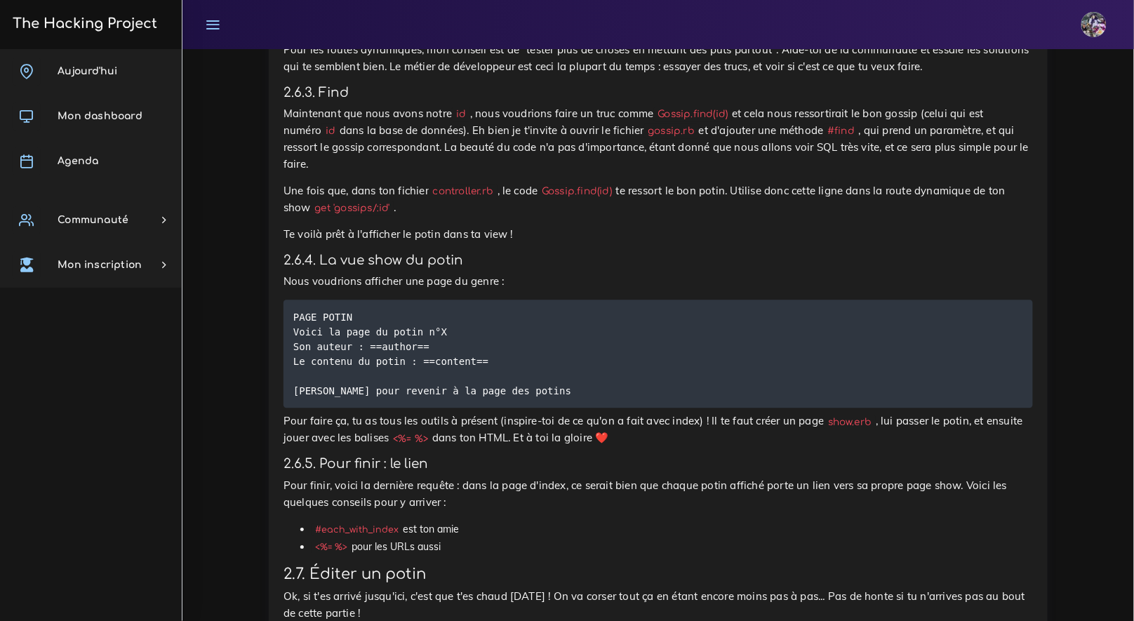
drag, startPoint x: 305, startPoint y: 416, endPoint x: 350, endPoint y: 476, distance: 75.1
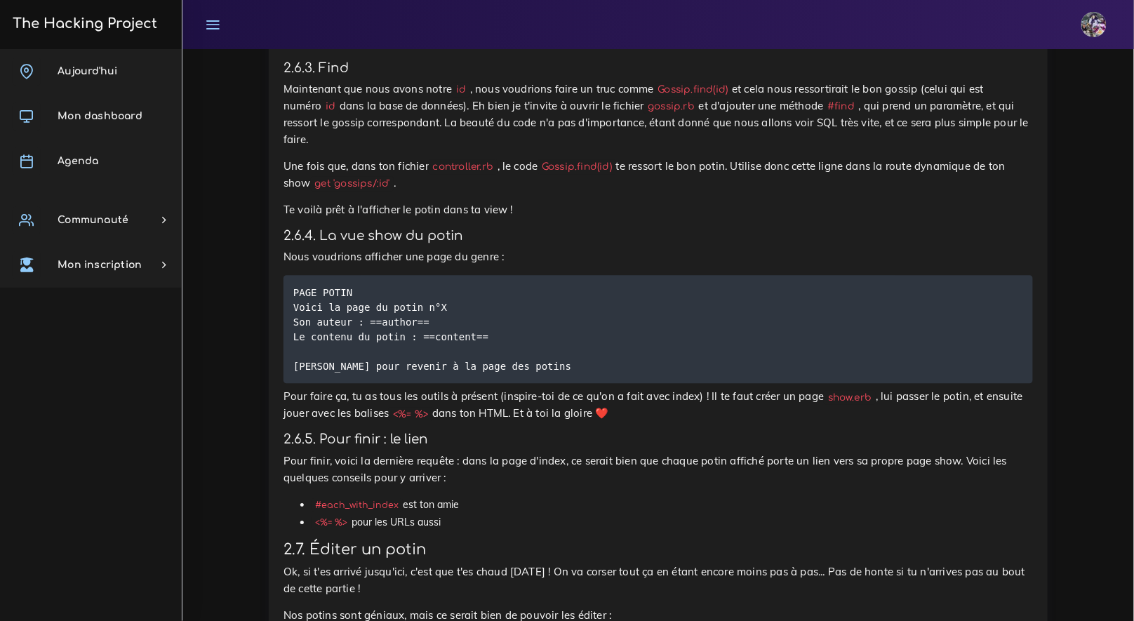
scroll to position [9580, 0]
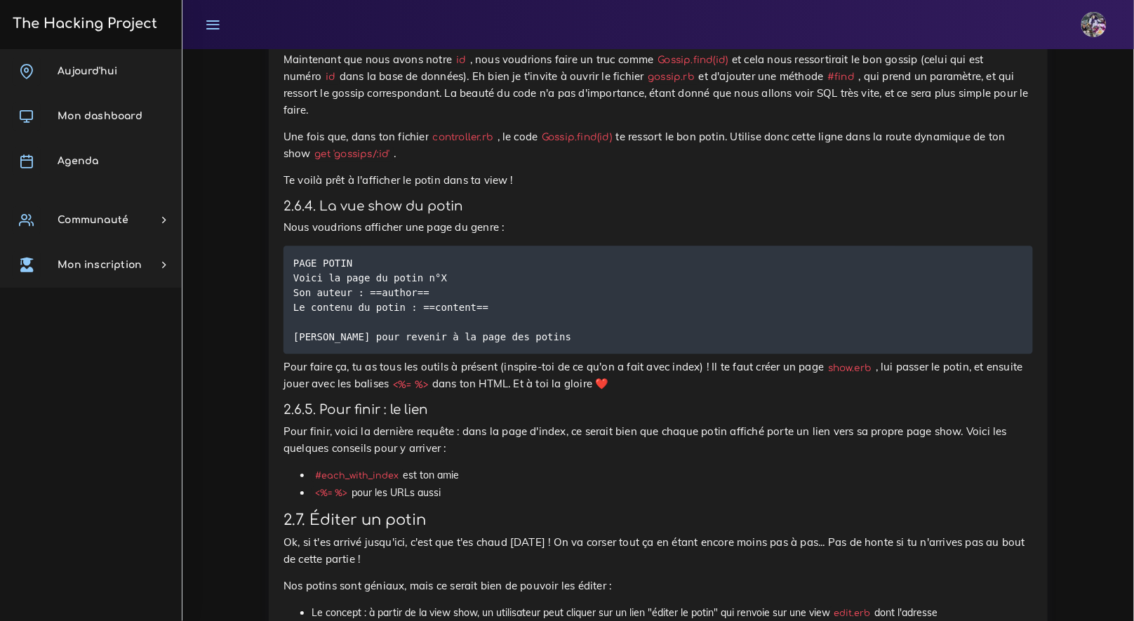
scroll to position [9610, 0]
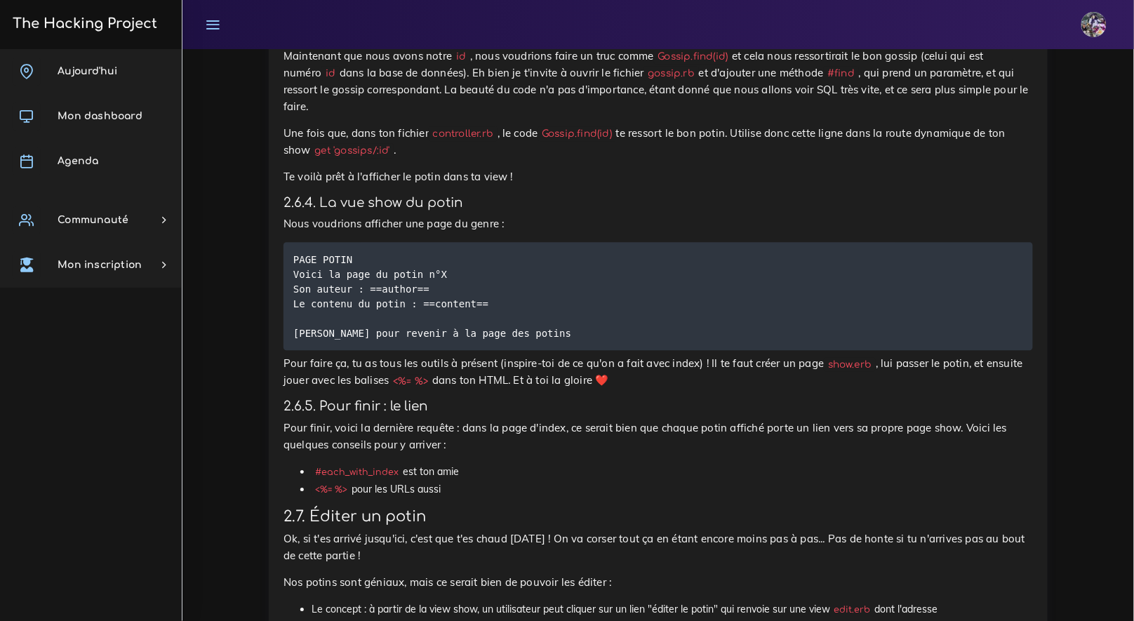
scroll to position [9614, 0]
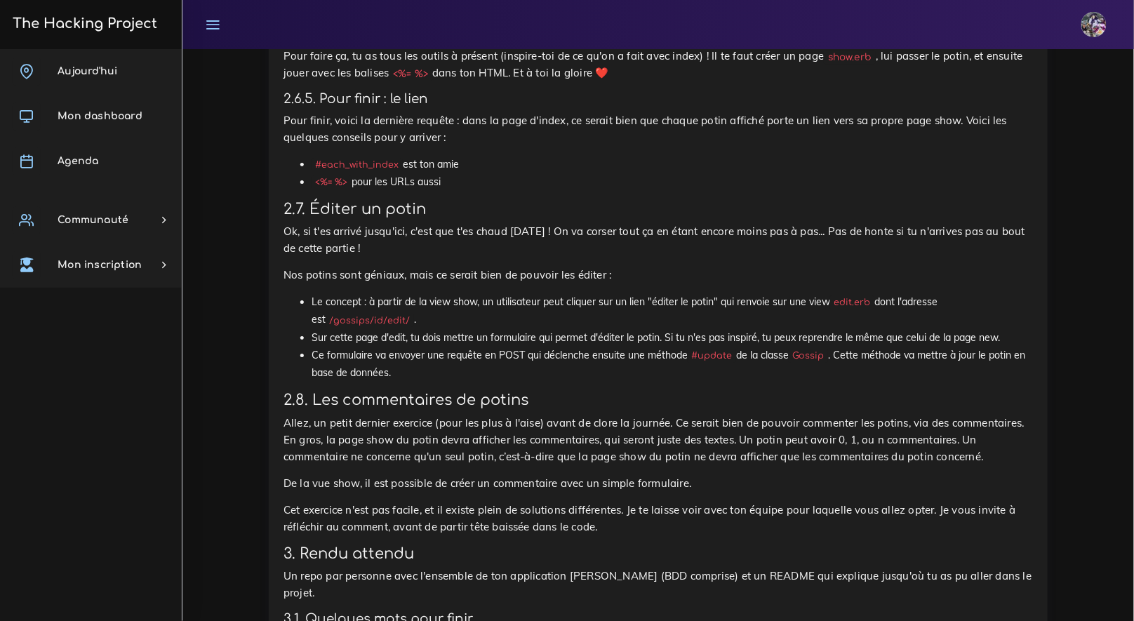
scroll to position [9901, 0]
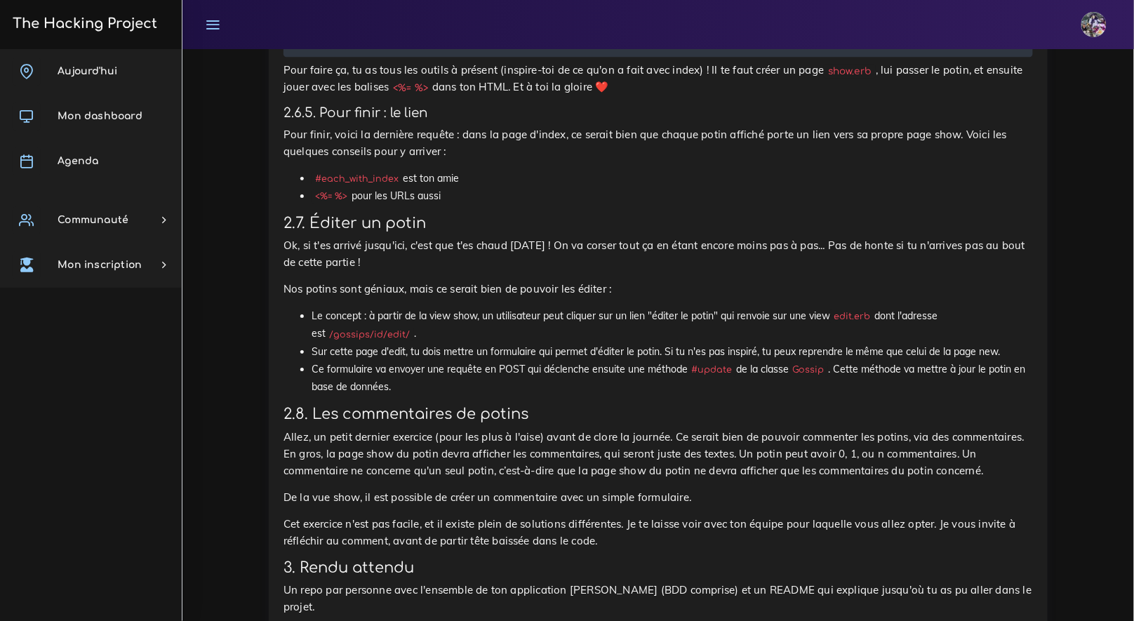
scroll to position [9895, 0]
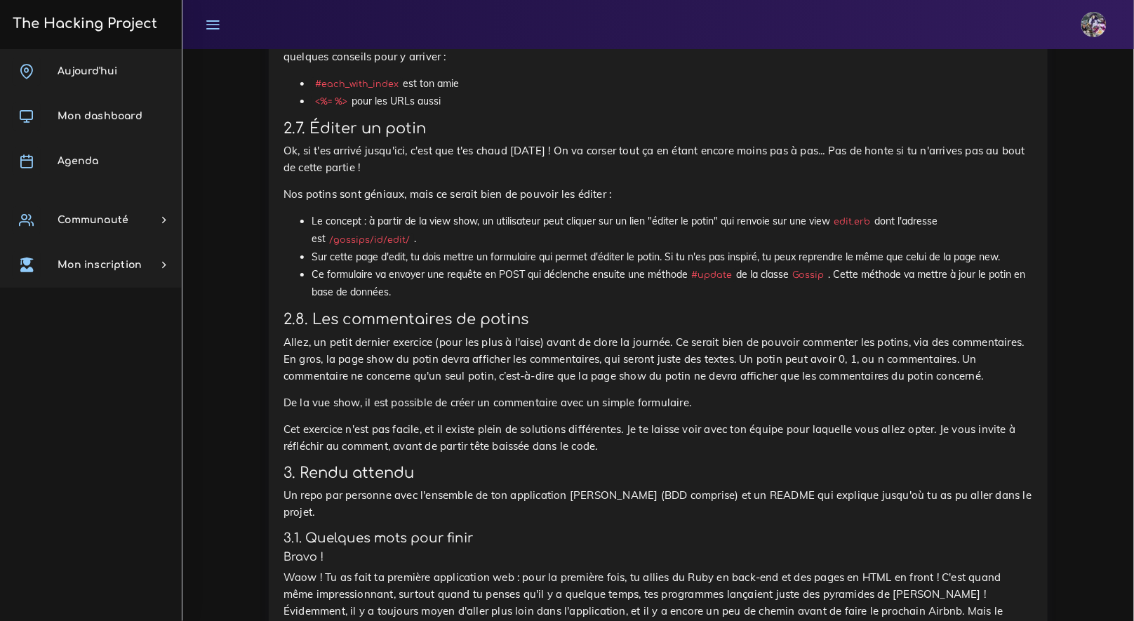
scroll to position [9858, 0]
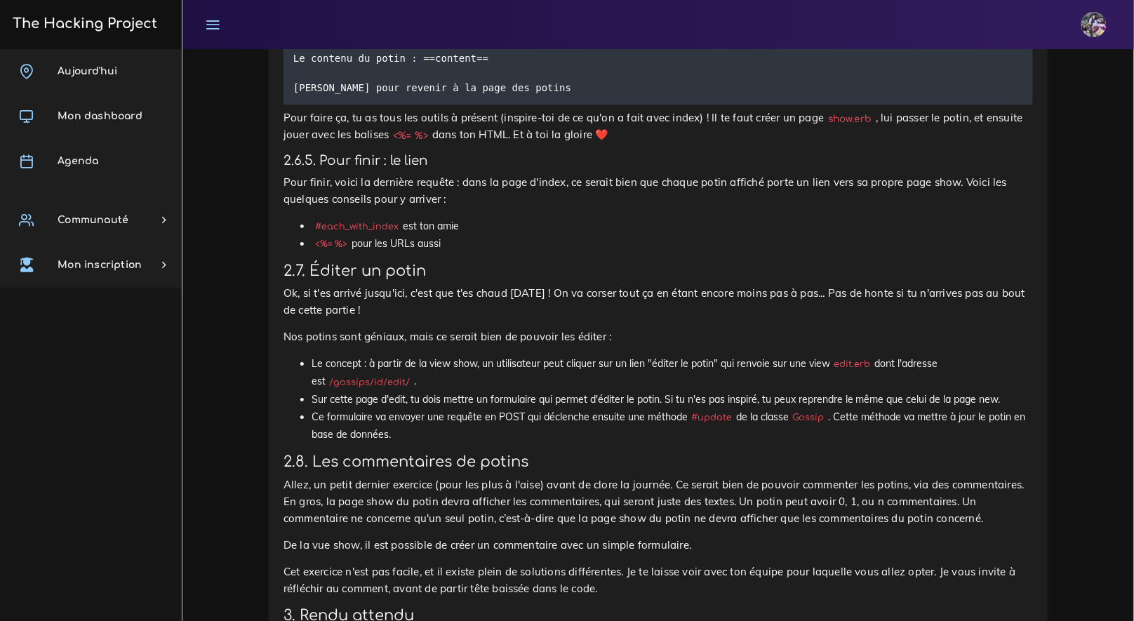
drag, startPoint x: 280, startPoint y: 376, endPoint x: 596, endPoint y: 474, distance: 330.8
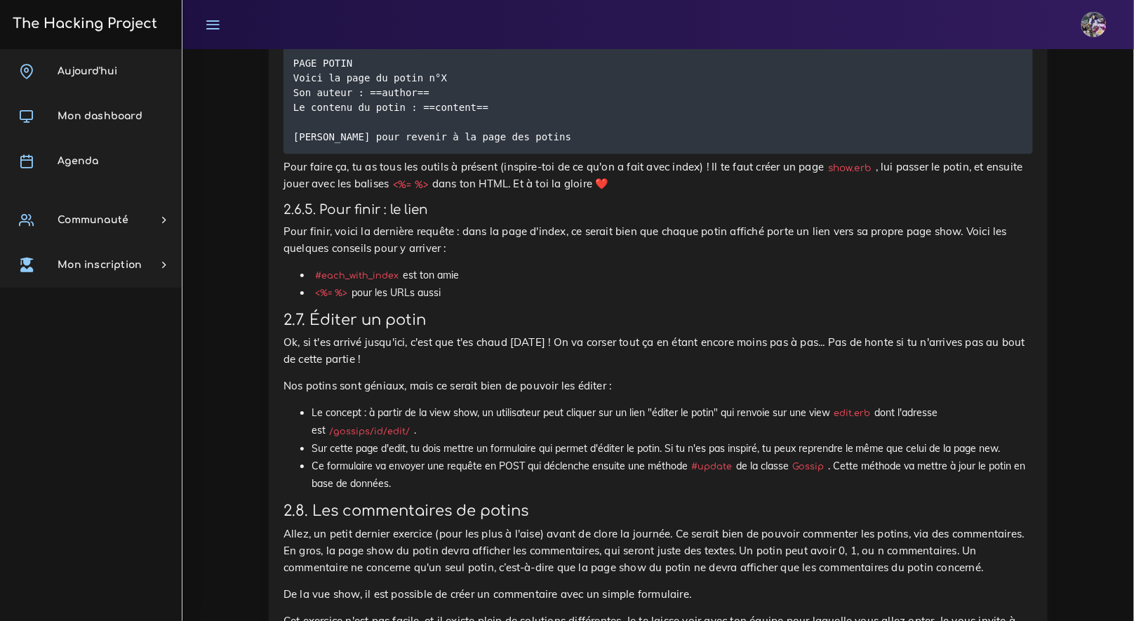
scroll to position [10143, 0]
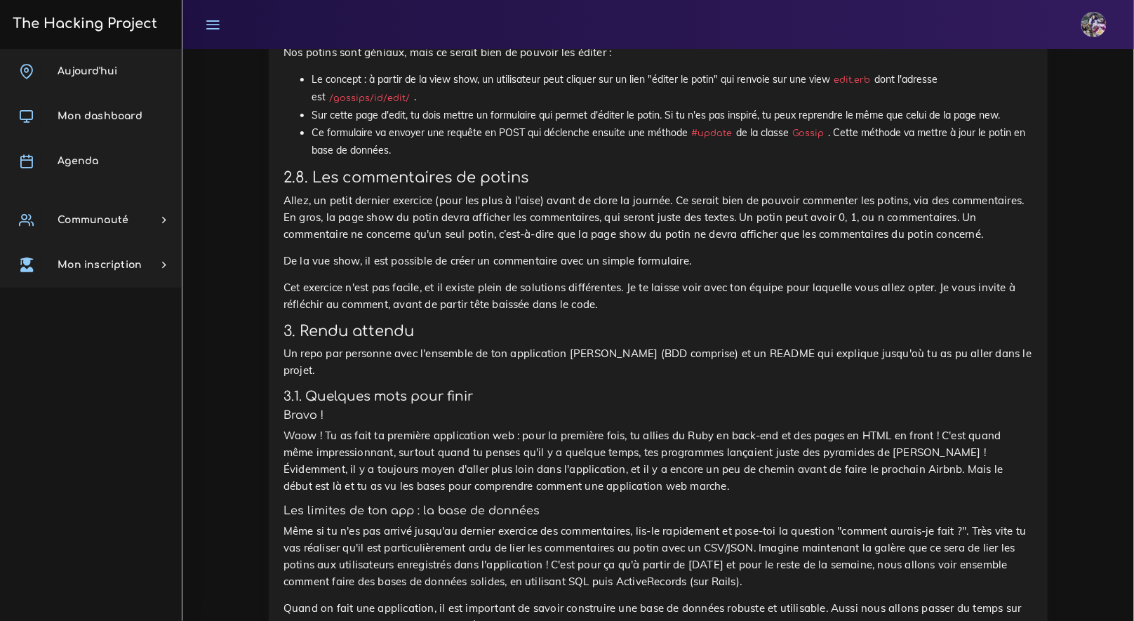
drag, startPoint x: 280, startPoint y: 92, endPoint x: 1034, endPoint y: 131, distance: 754.9
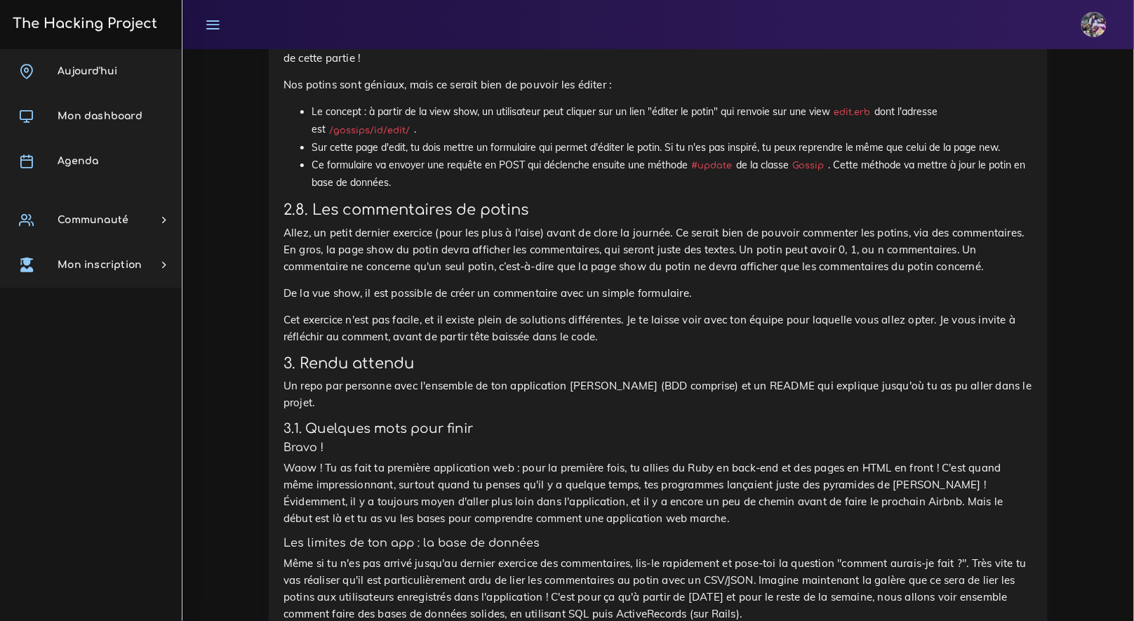
scroll to position [9969, 0]
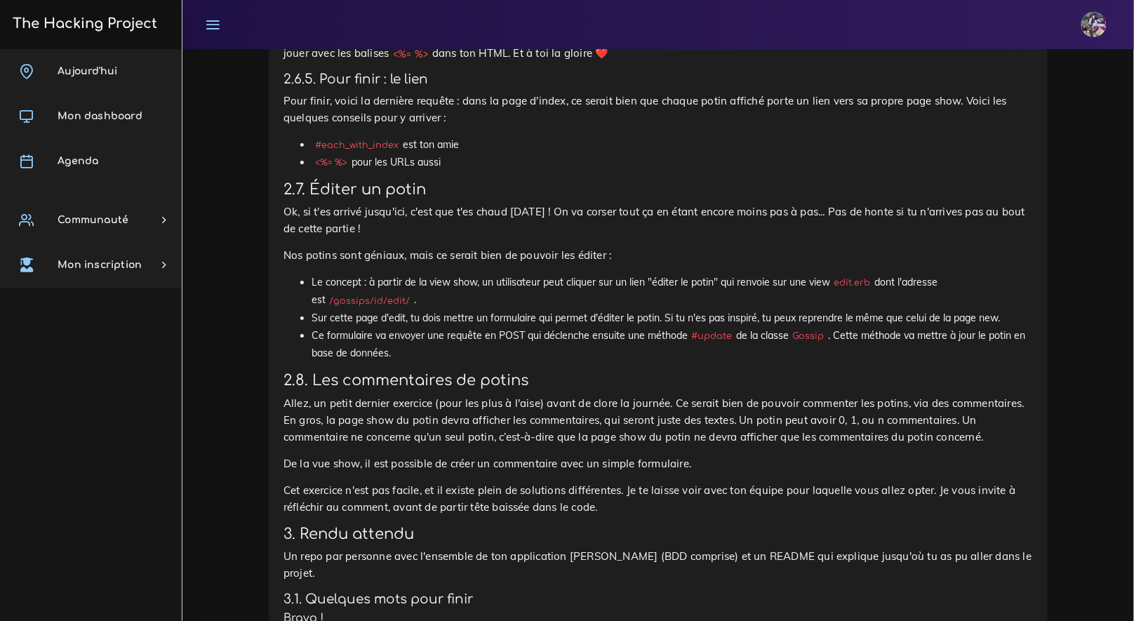
scroll to position [9859, 0]
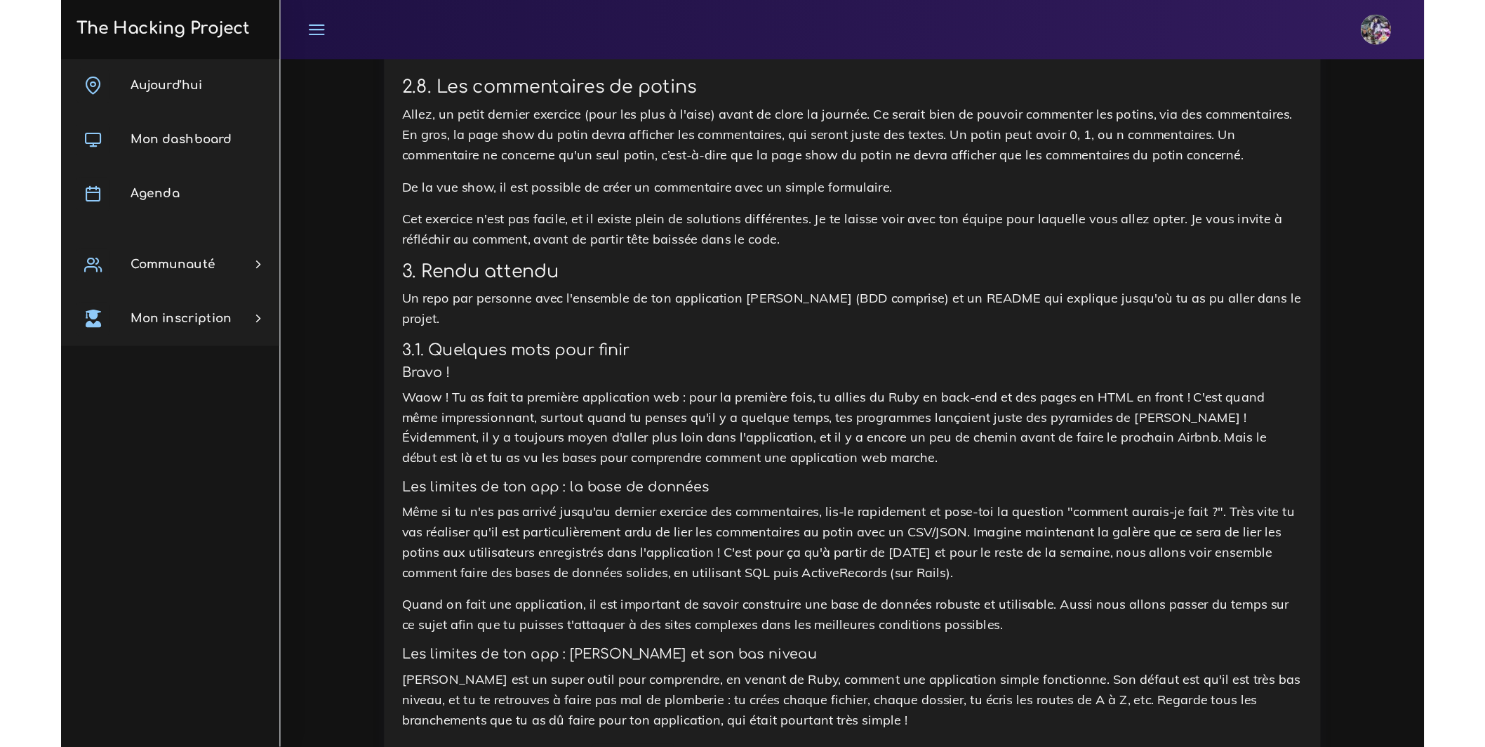
scroll to position [10181, 0]
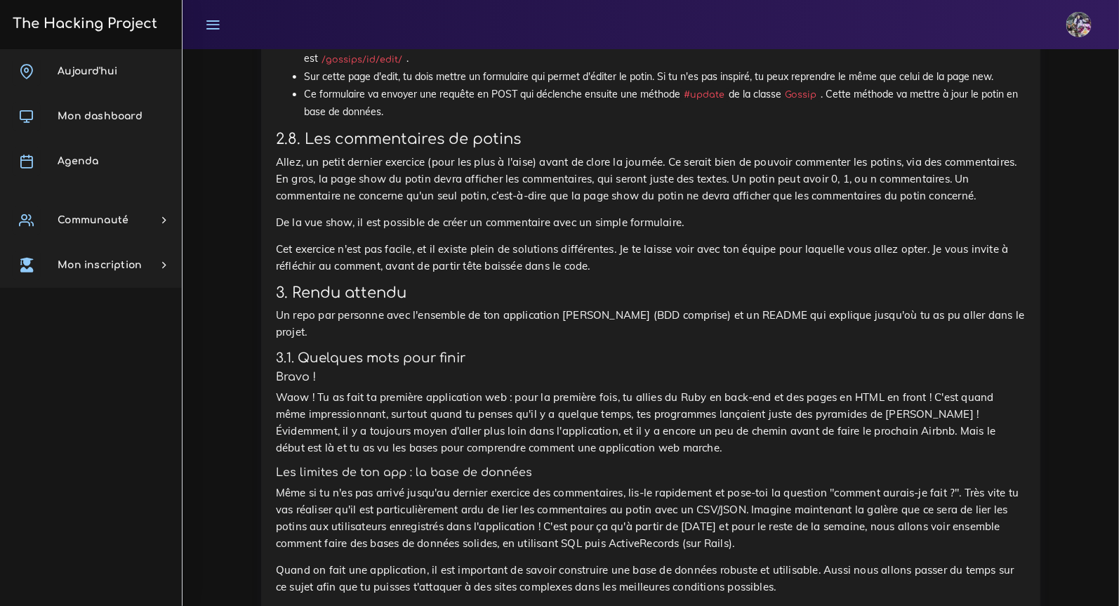
drag, startPoint x: 275, startPoint y: 257, endPoint x: 529, endPoint y: 372, distance: 278.3
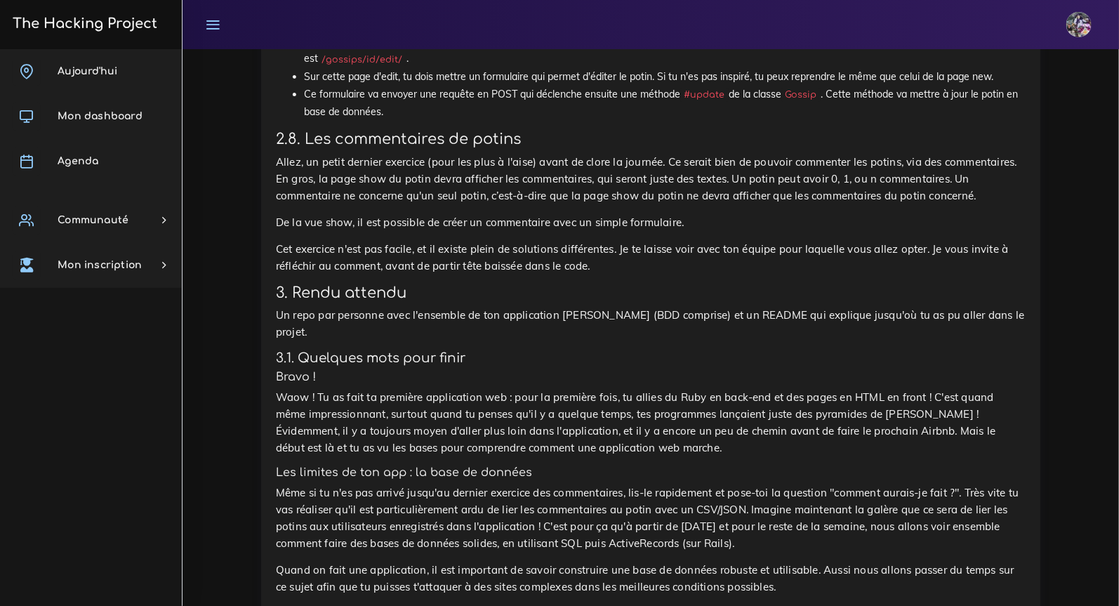
drag, startPoint x: 661, startPoint y: 405, endPoint x: 286, endPoint y: 314, distance: 385.1
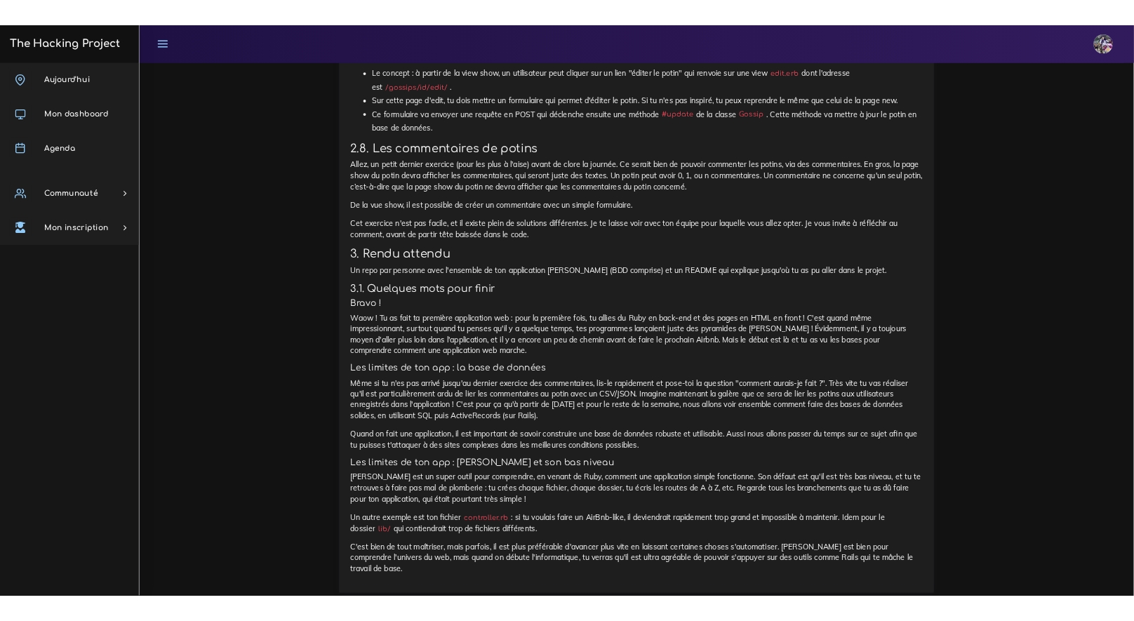
scroll to position [9123, 0]
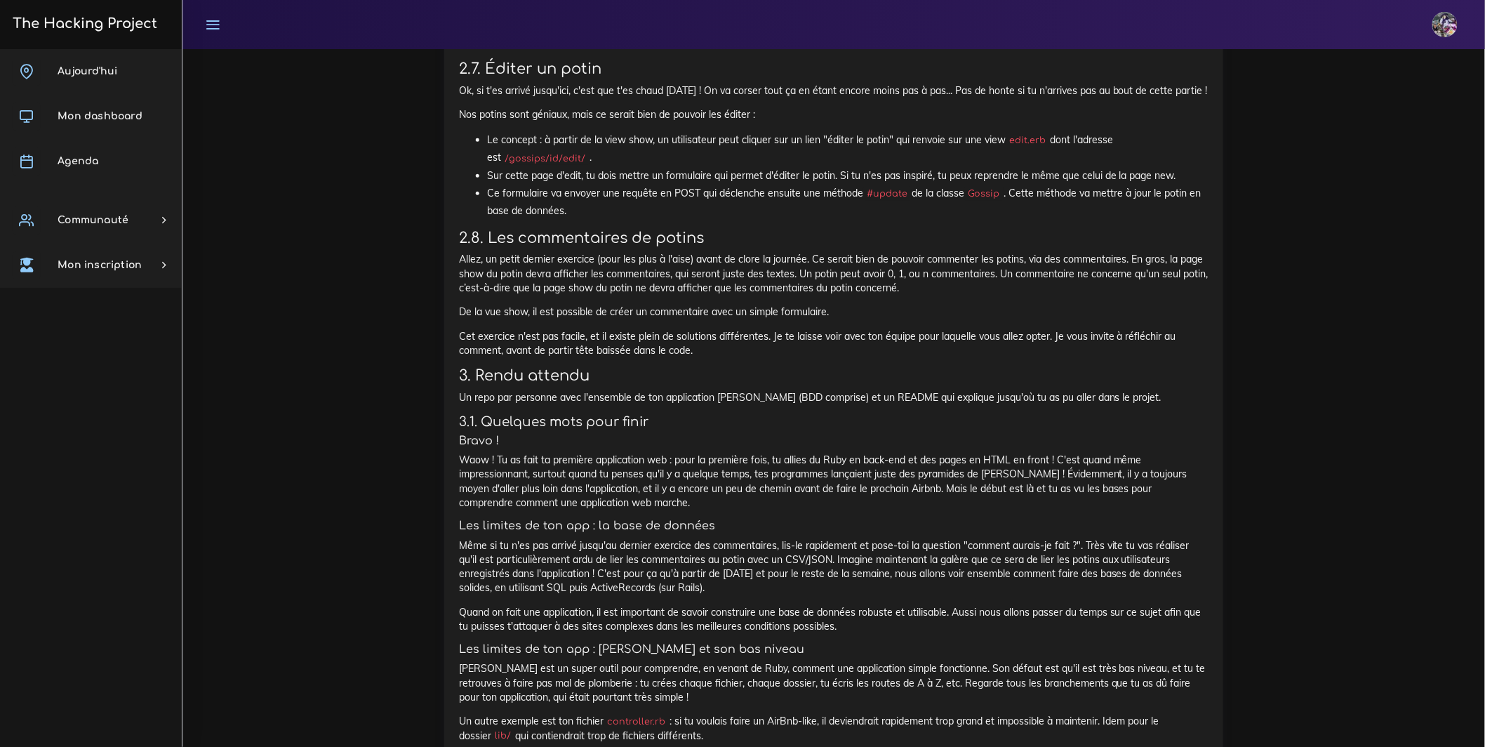
drag, startPoint x: 1117, startPoint y: 102, endPoint x: 1139, endPoint y: 103, distance: 21.1
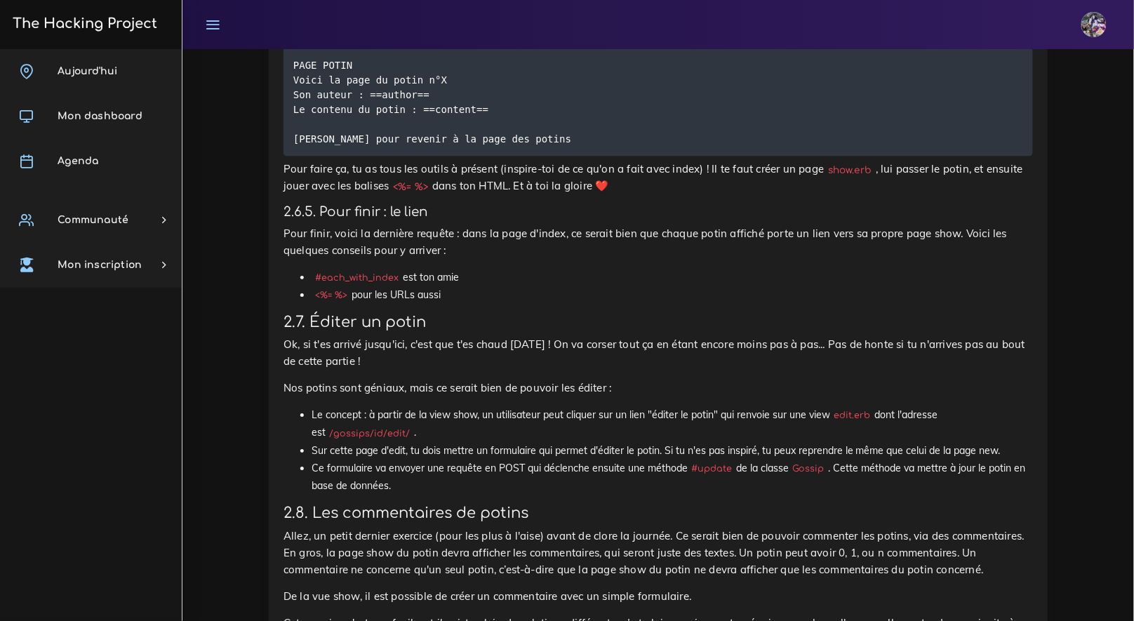
scroll to position [9705, 0]
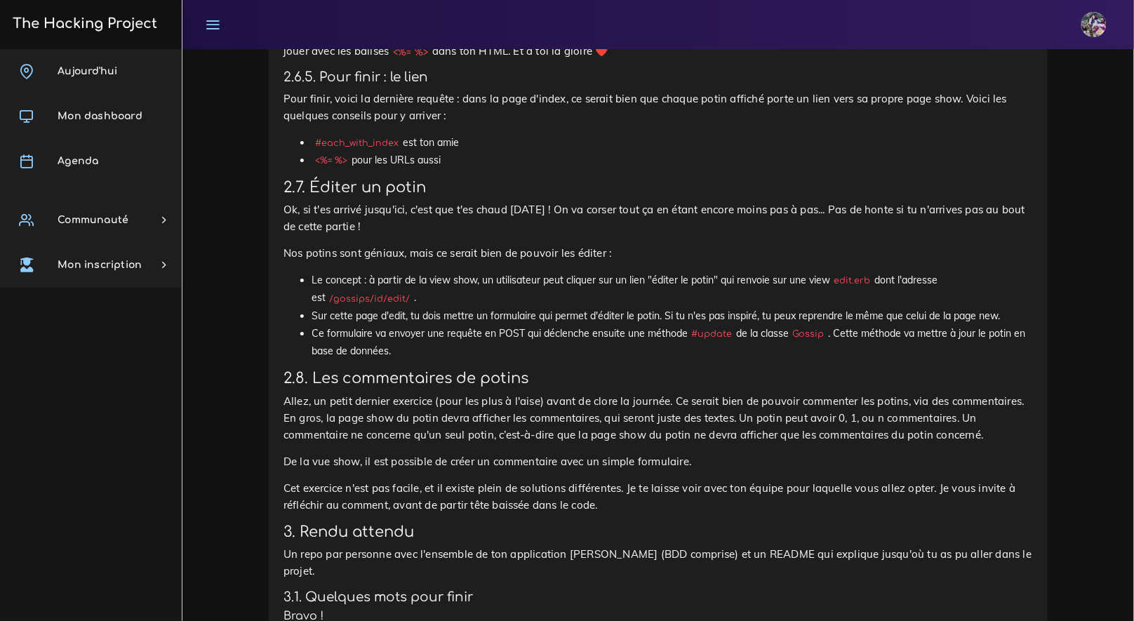
scroll to position [9932, 0]
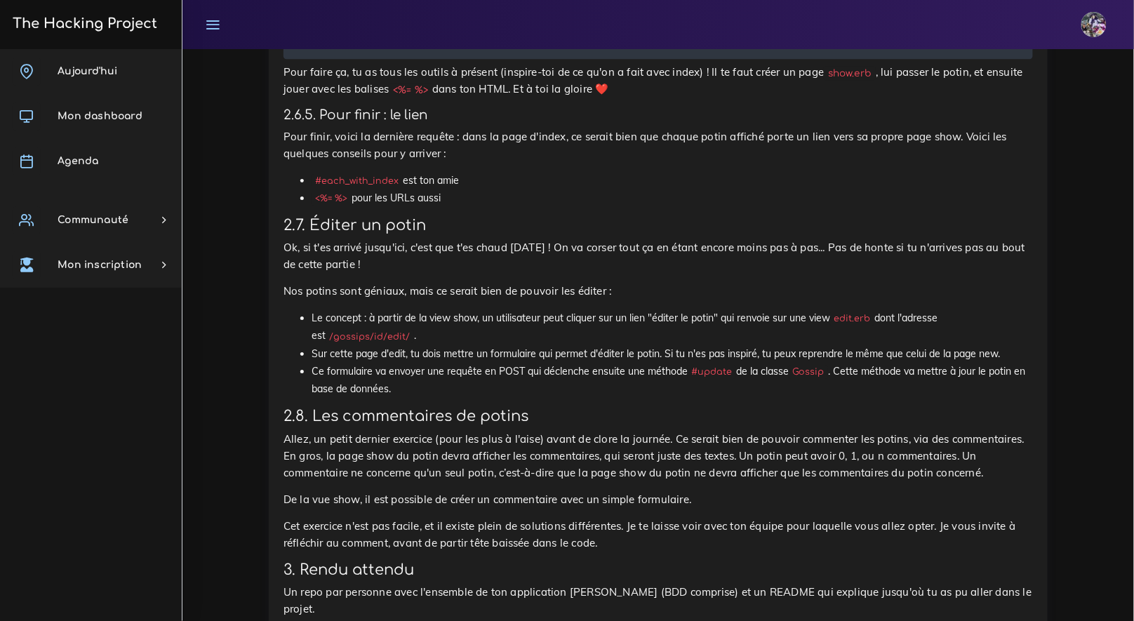
scroll to position [9826, 0]
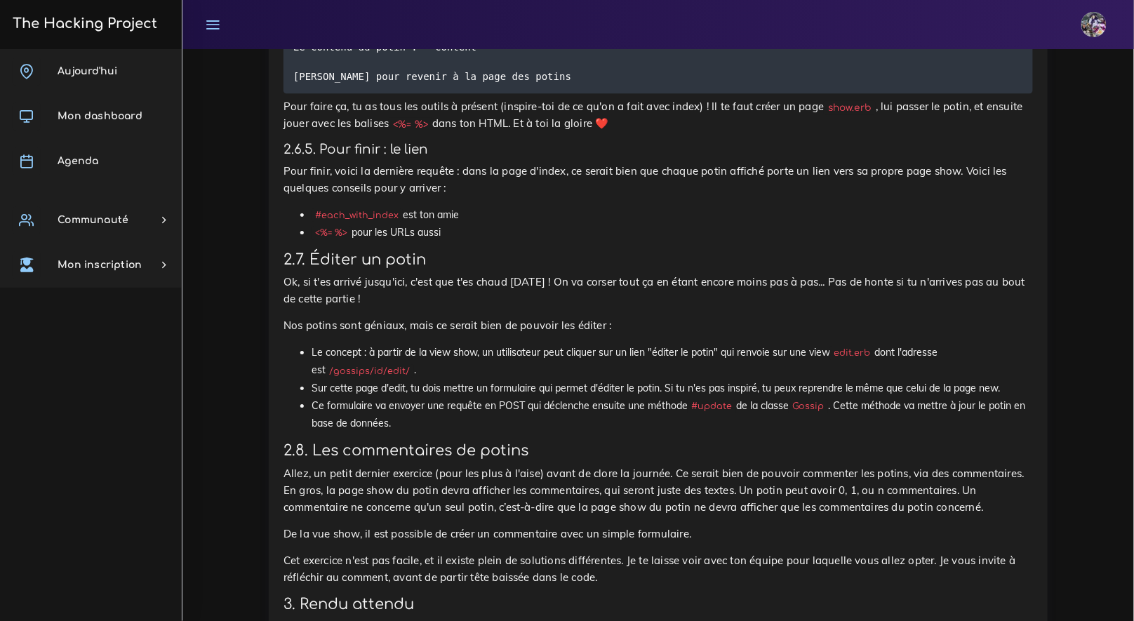
scroll to position [9950, 0]
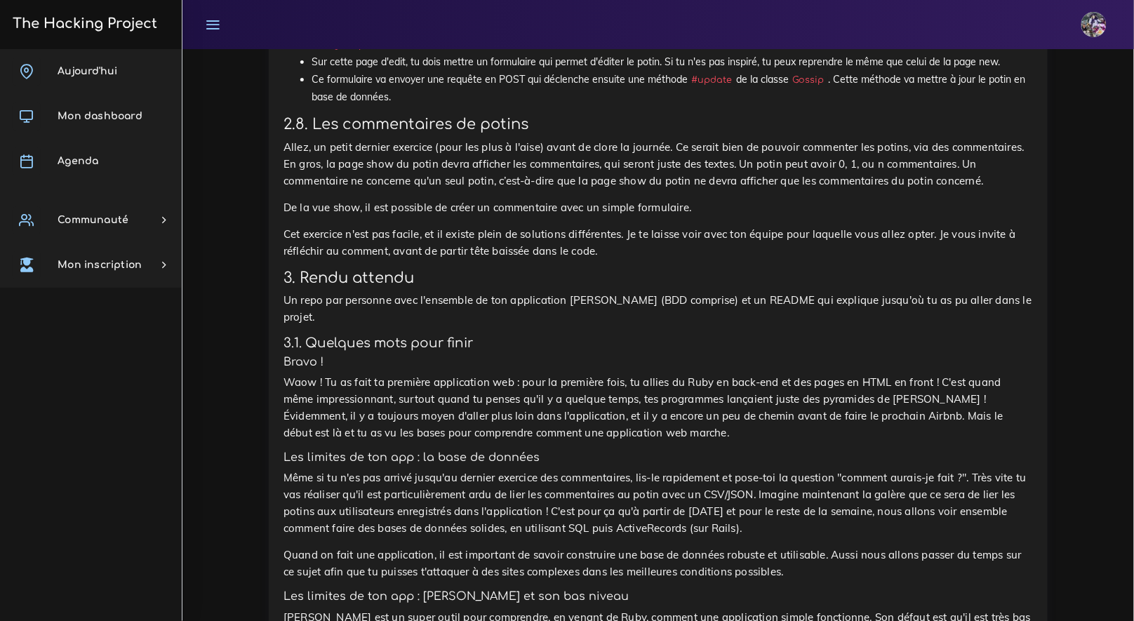
scroll to position [10228, 0]
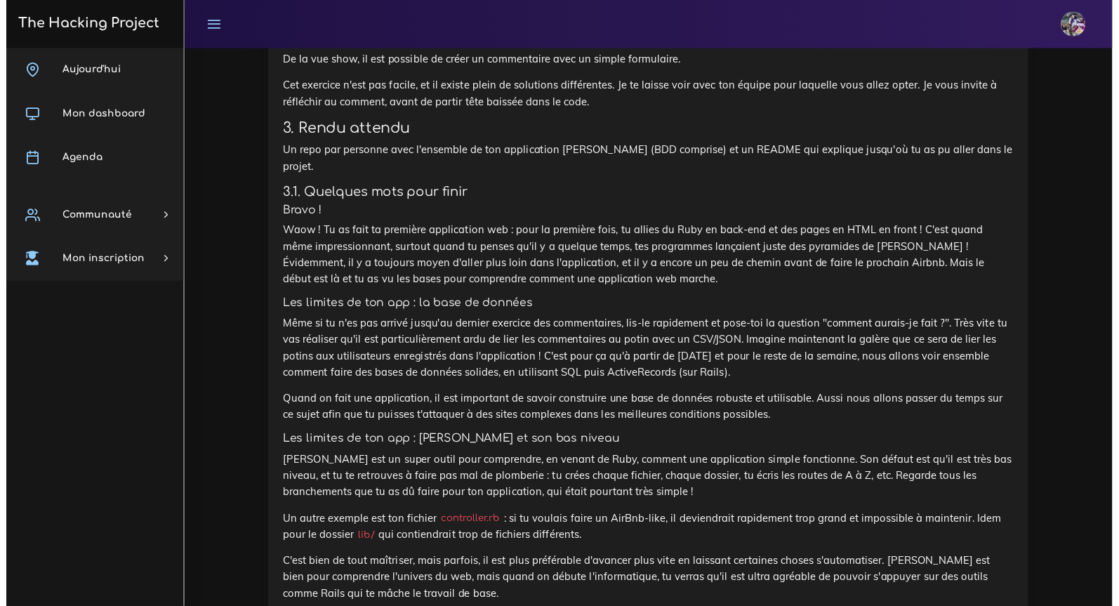
scroll to position [10345, 0]
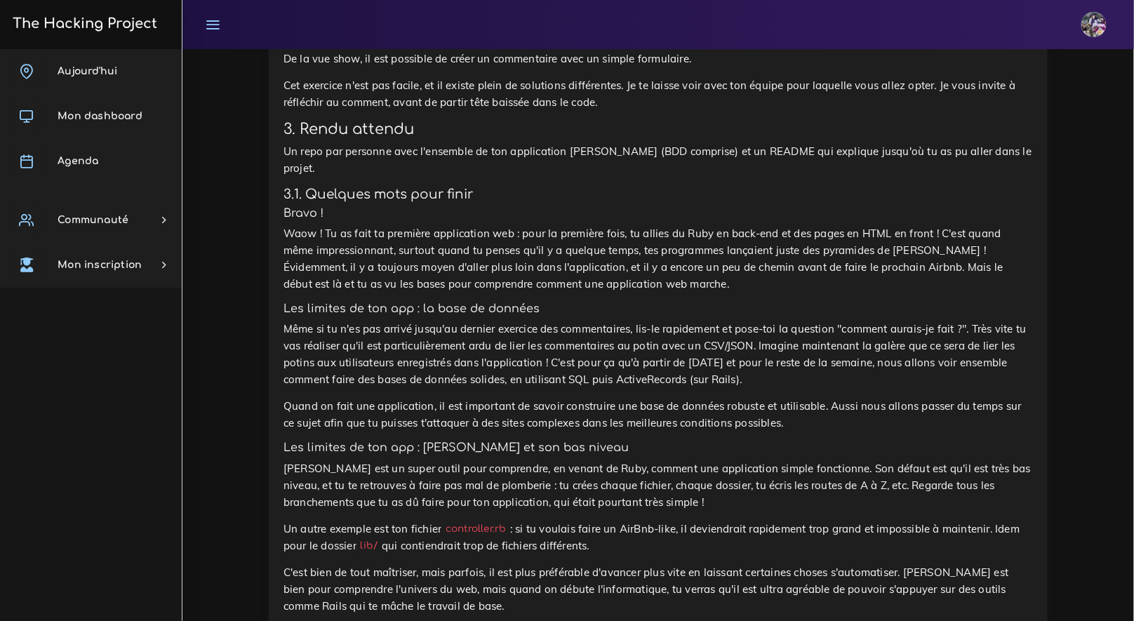
drag, startPoint x: 278, startPoint y: 230, endPoint x: 428, endPoint y: 314, distance: 172.6
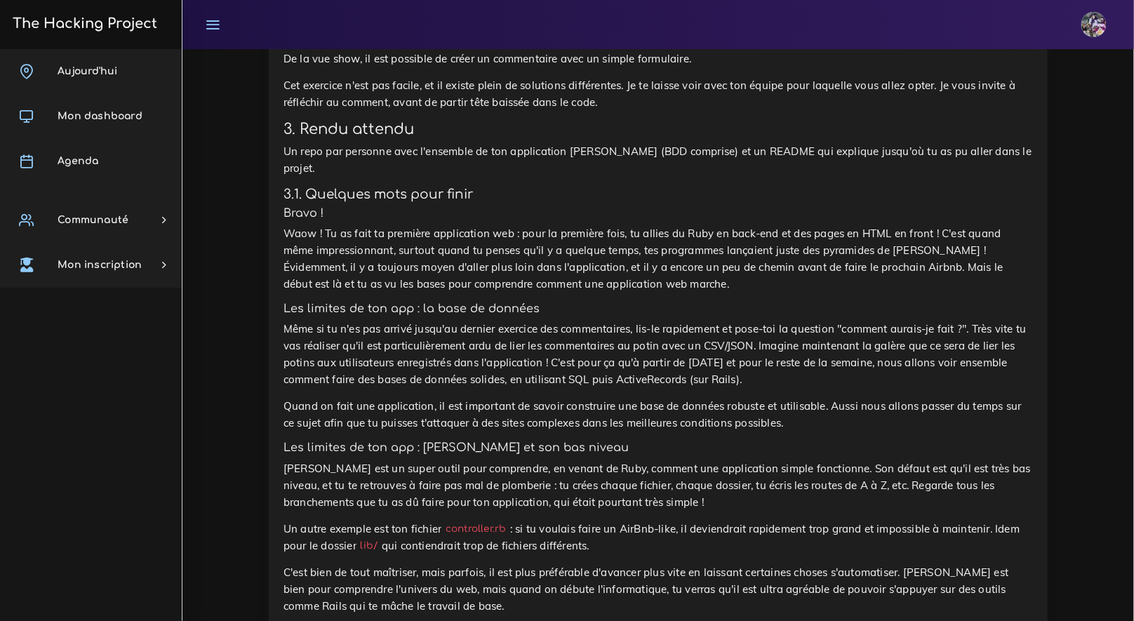
drag, startPoint x: 479, startPoint y: 313, endPoint x: 282, endPoint y: 230, distance: 213.6
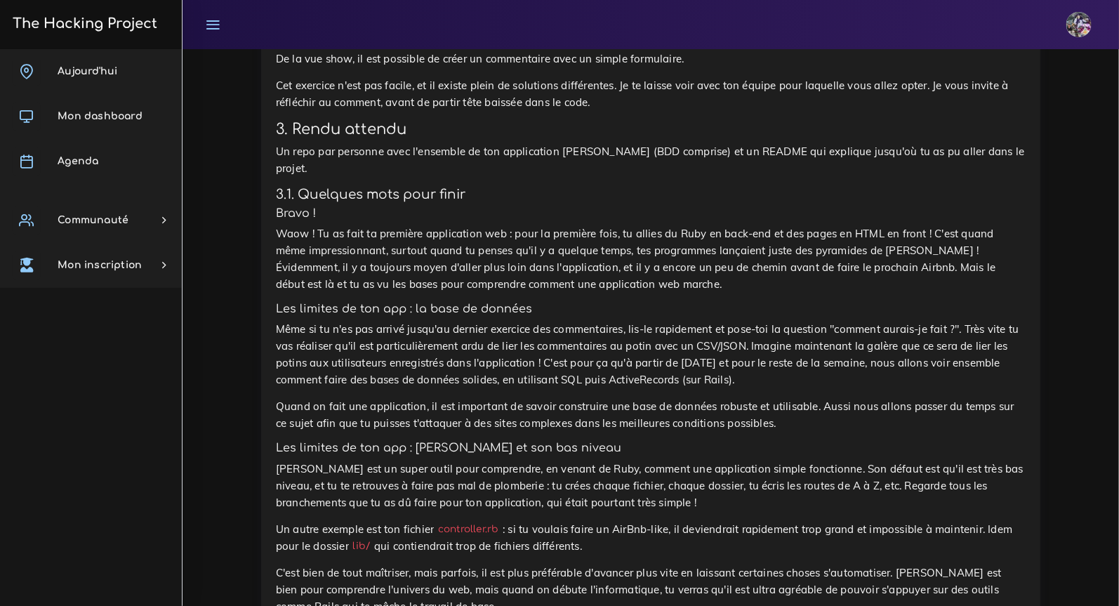
drag, startPoint x: 271, startPoint y: 300, endPoint x: 484, endPoint y: 379, distance: 227.6
drag, startPoint x: 483, startPoint y: 377, endPoint x: 466, endPoint y: 366, distance: 20.2
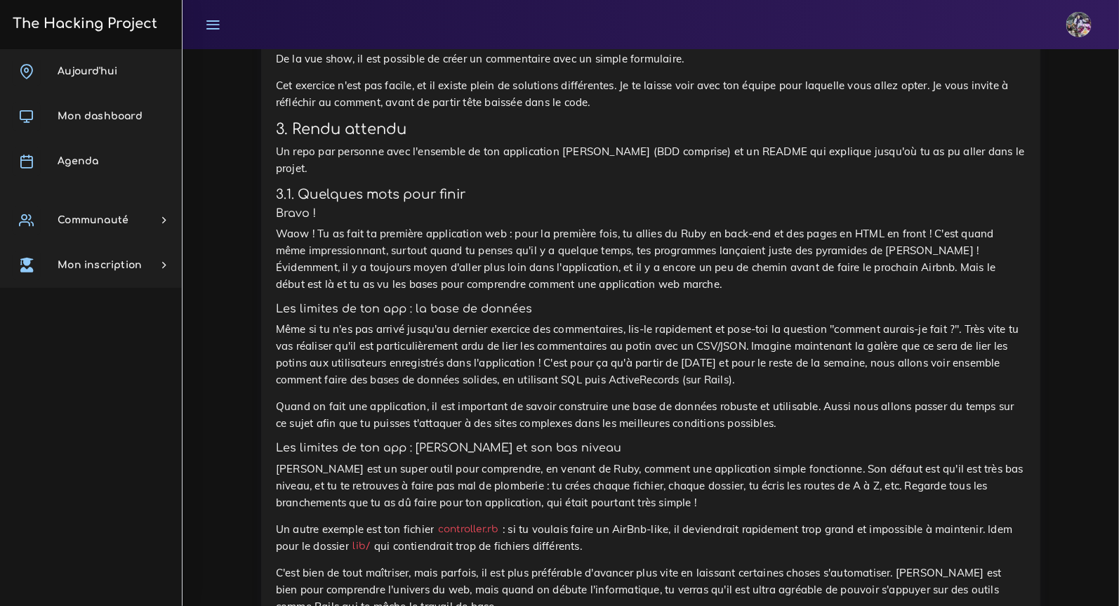
drag, startPoint x: 466, startPoint y: 365, endPoint x: 264, endPoint y: 300, distance: 212.4
drag, startPoint x: 499, startPoint y: 368, endPoint x: 251, endPoint y: 307, distance: 255.7
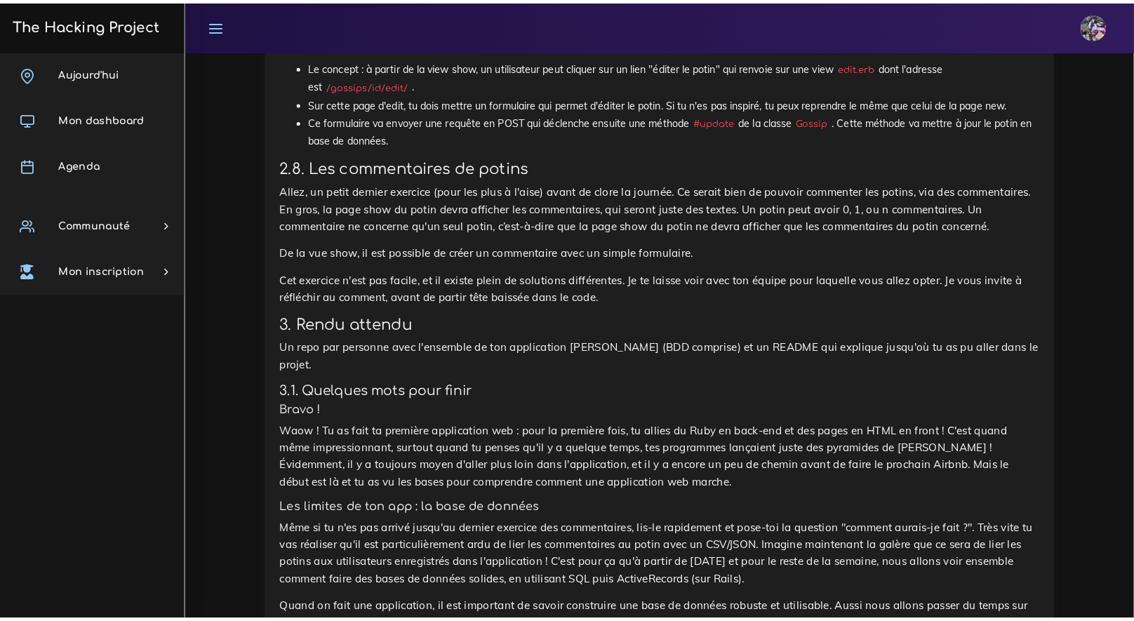
scroll to position [10155, 0]
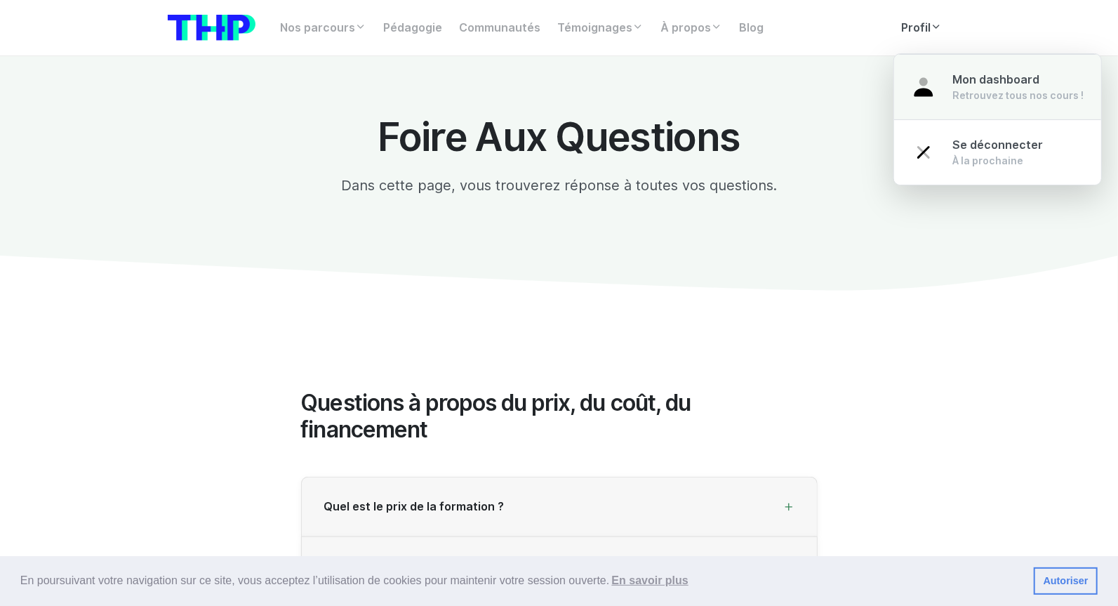
click at [942, 83] on link "Mon dashboard Retrouvez tous nos cours !" at bounding box center [997, 87] width 207 height 66
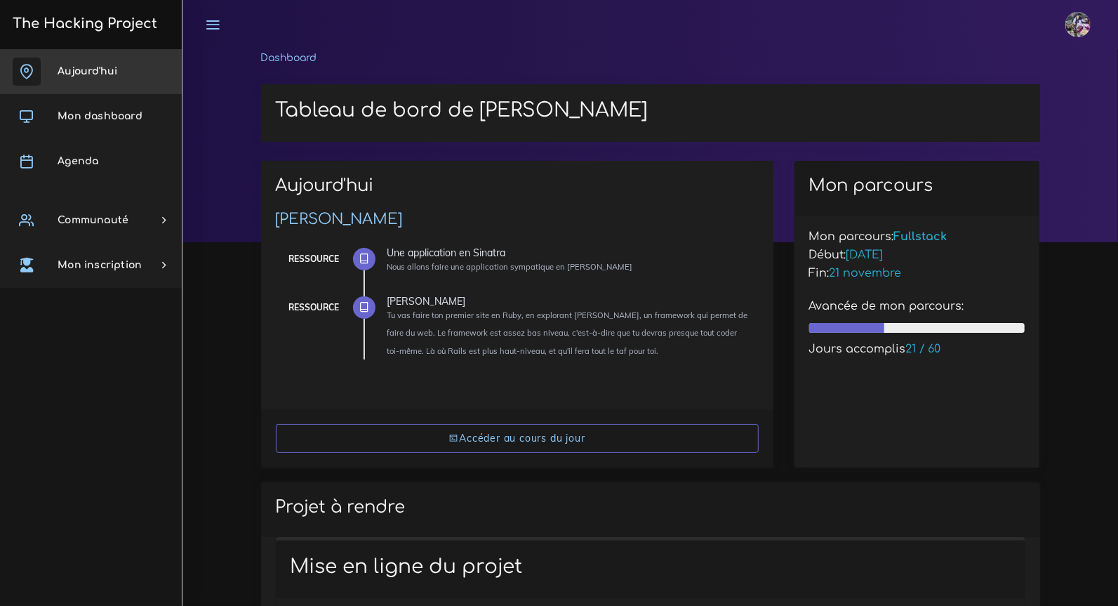
click at [91, 77] on link "Aujourd'hui" at bounding box center [91, 71] width 182 height 45
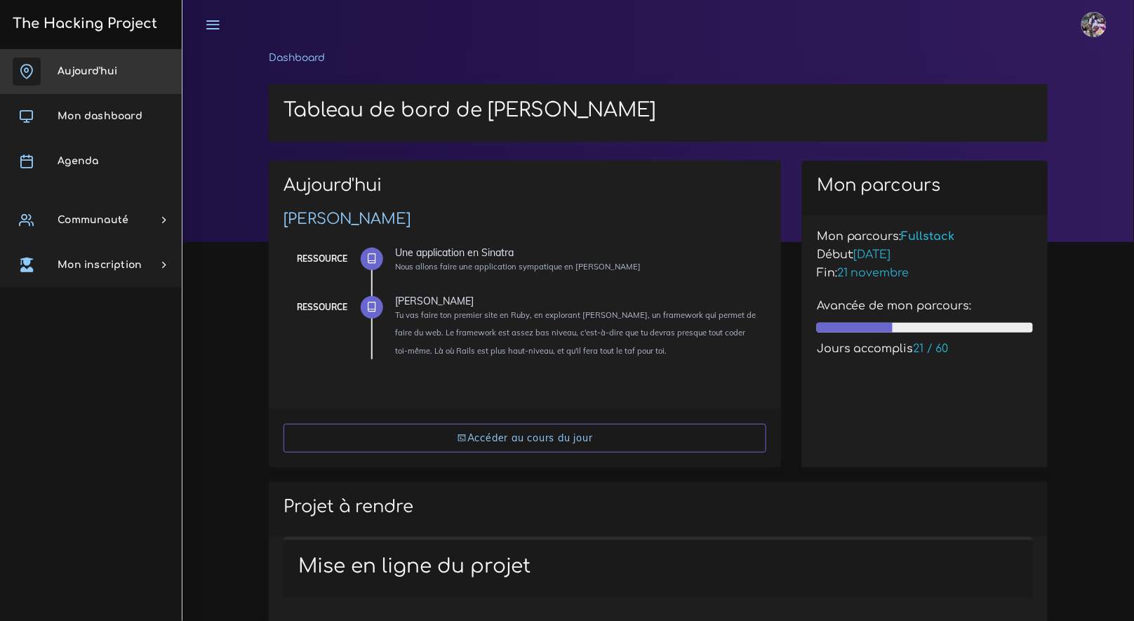
click at [96, 56] on link "Aujourd'hui" at bounding box center [91, 71] width 182 height 45
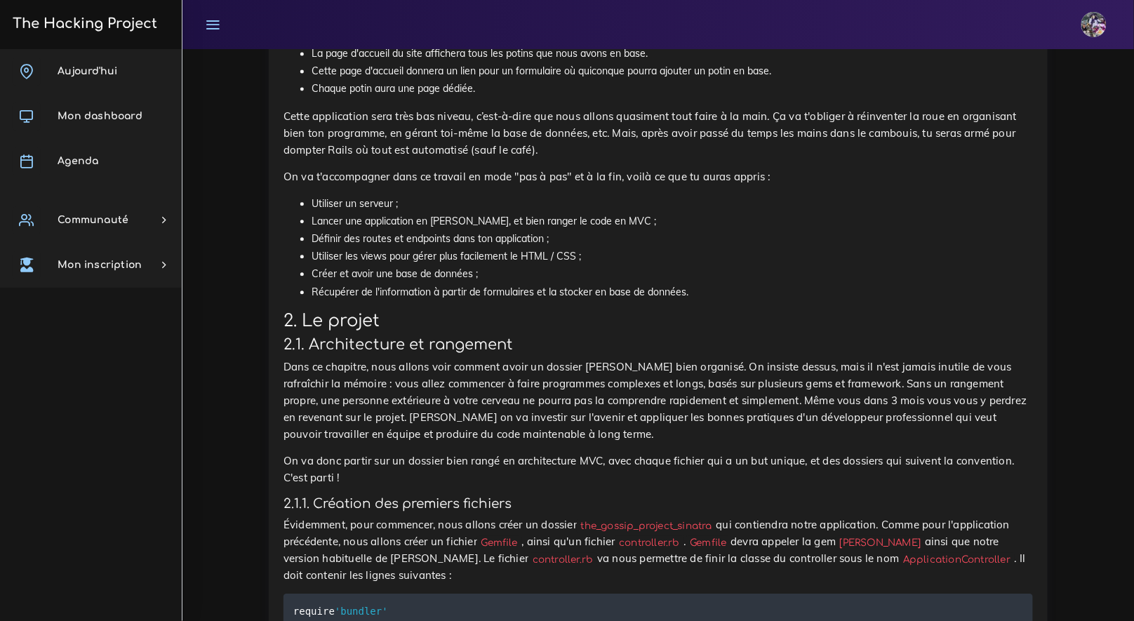
scroll to position [1264, 0]
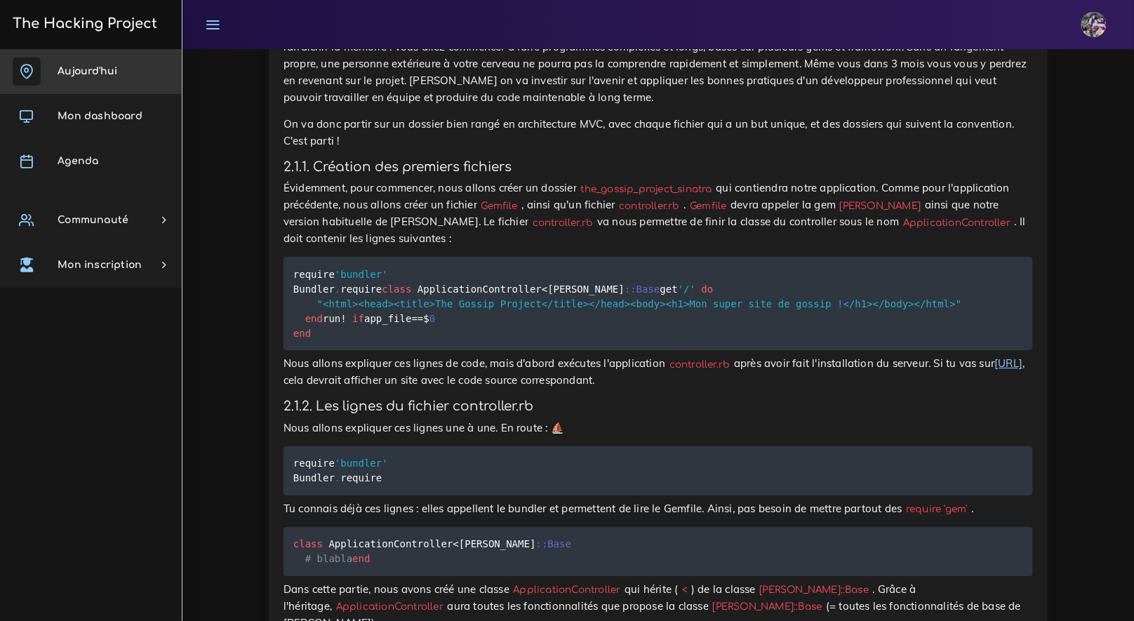
click at [95, 61] on link "Aujourd'hui" at bounding box center [91, 71] width 182 height 45
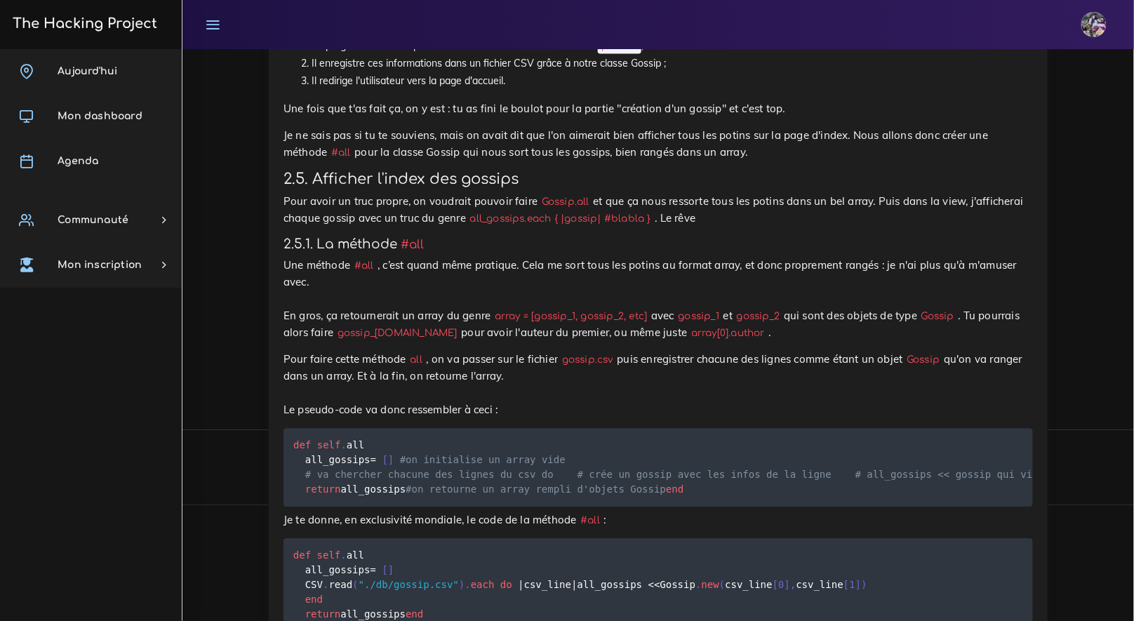
scroll to position [7790, 0]
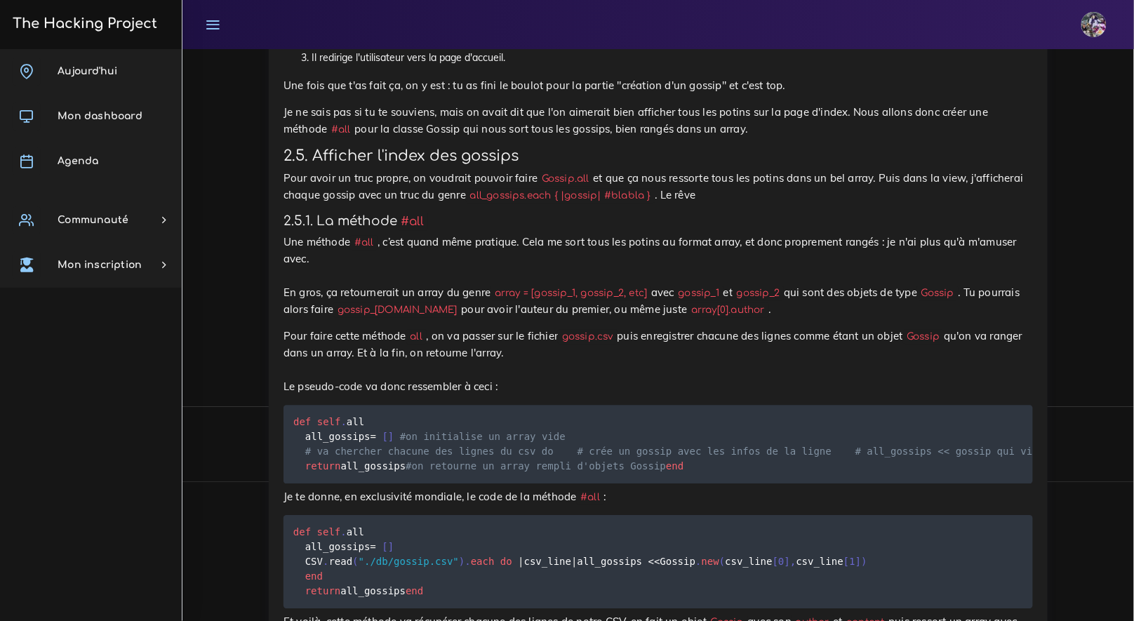
drag, startPoint x: 320, startPoint y: 323, endPoint x: 383, endPoint y: 317, distance: 62.8
